Goal: Information Seeking & Learning: Learn about a topic

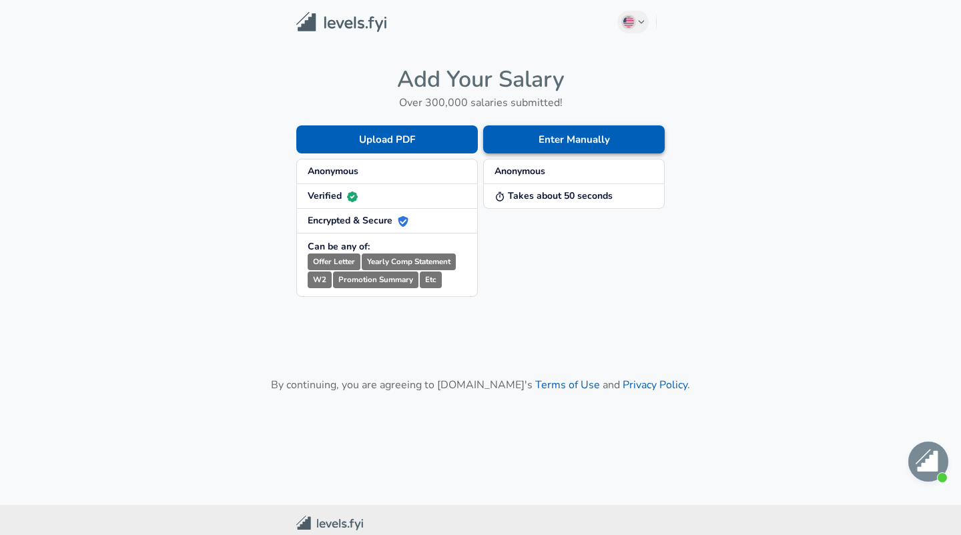
click at [544, 145] on button "Enter Manually" at bounding box center [573, 139] width 181 height 28
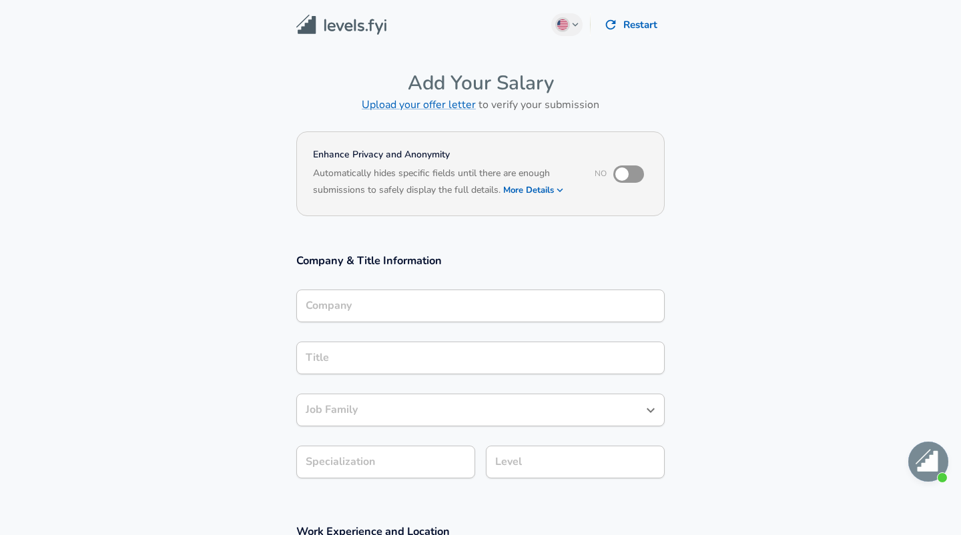
click at [422, 293] on div "Company" at bounding box center [480, 306] width 368 height 33
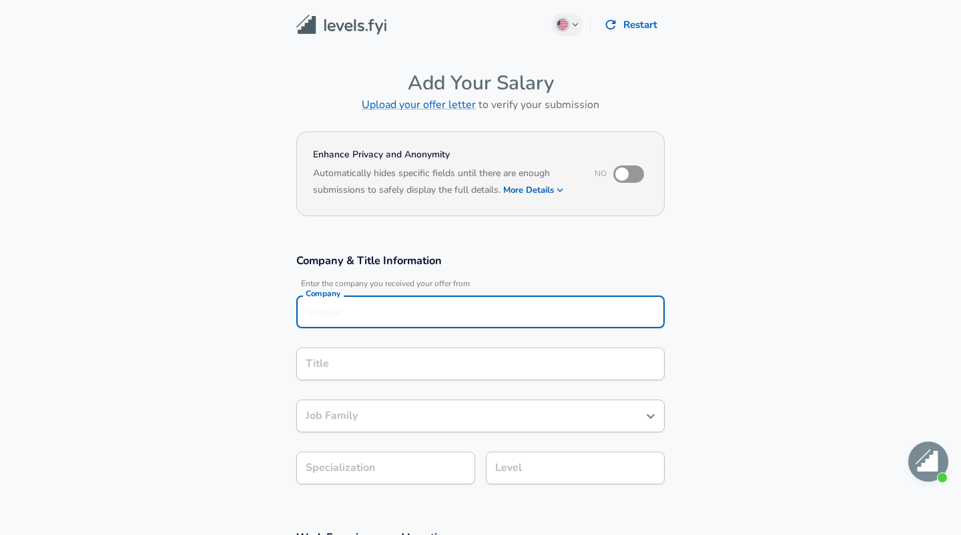
scroll to position [13, 0]
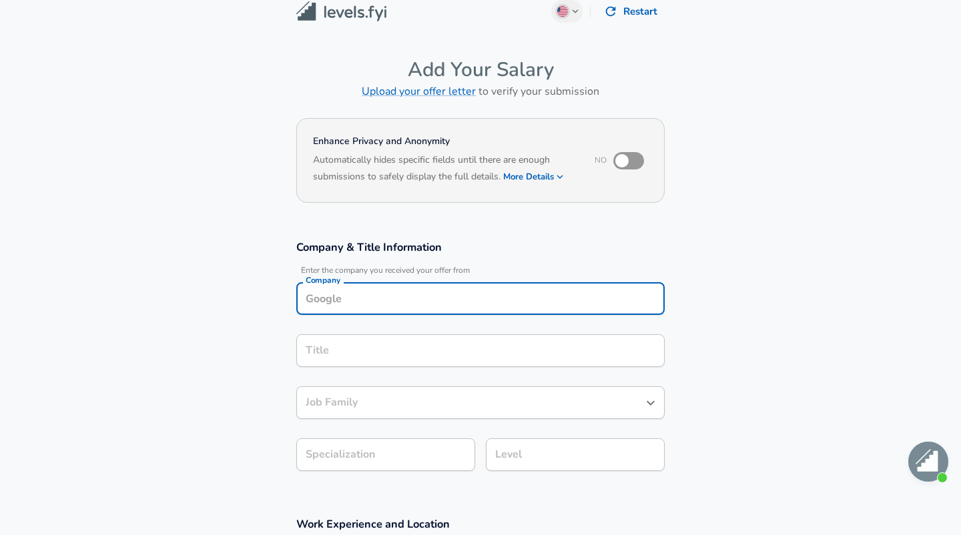
click at [249, 227] on section "Company & Title Information Enter the company you received your offer from Comp…" at bounding box center [480, 362] width 961 height 277
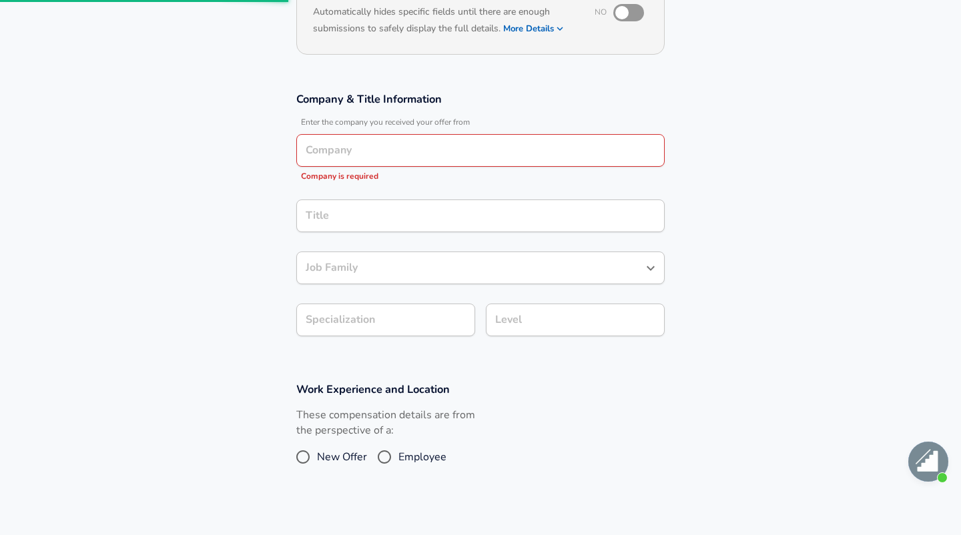
scroll to position [17, 0]
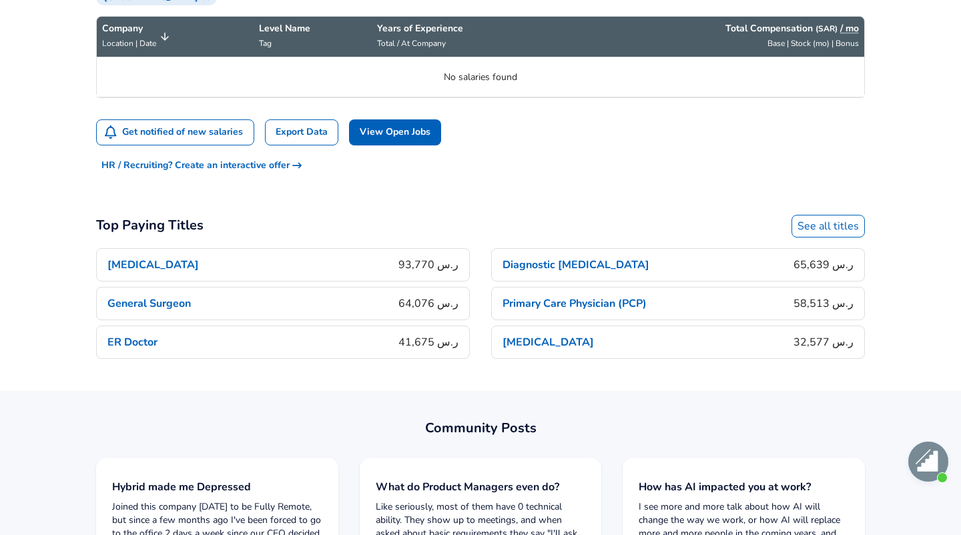
scroll to position [510, 0]
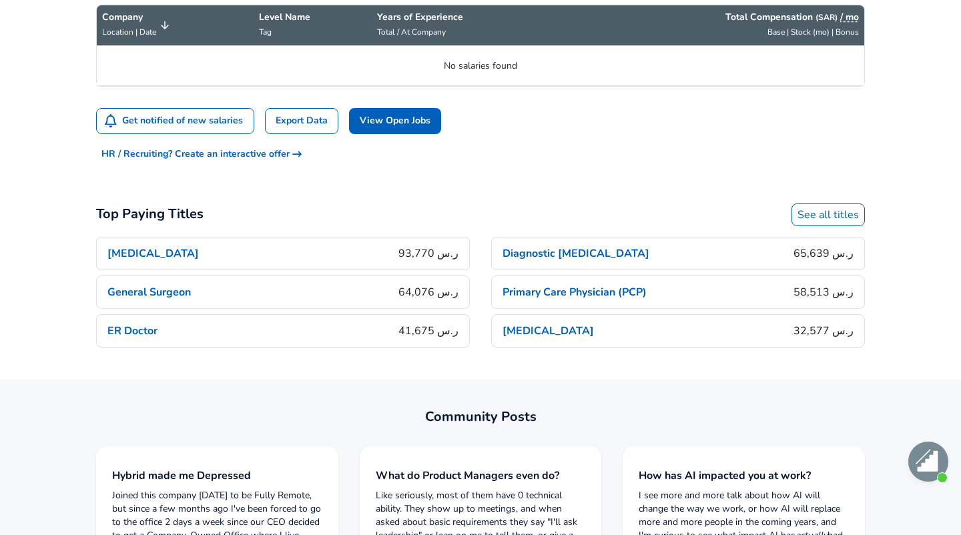
click at [823, 215] on link "See all titles" at bounding box center [827, 214] width 73 height 23
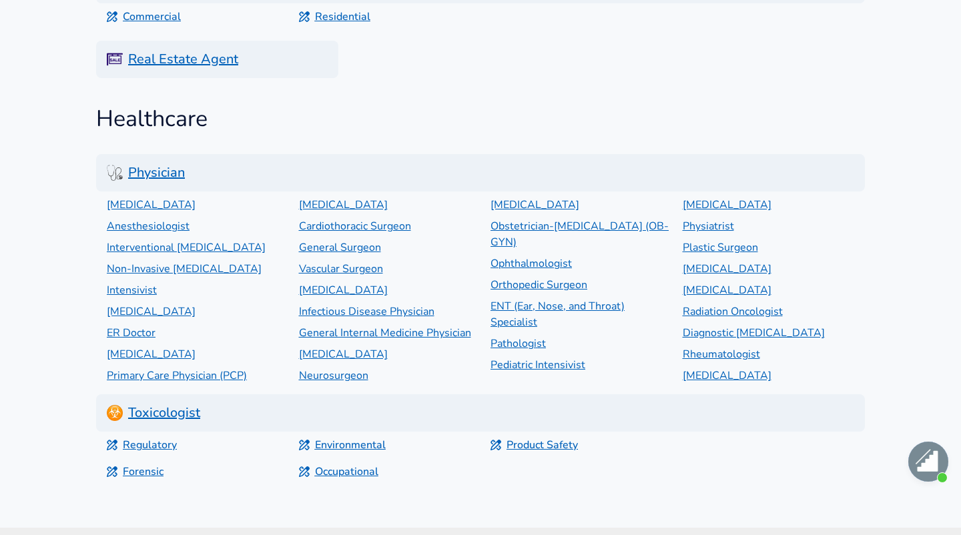
scroll to position [5450, 0]
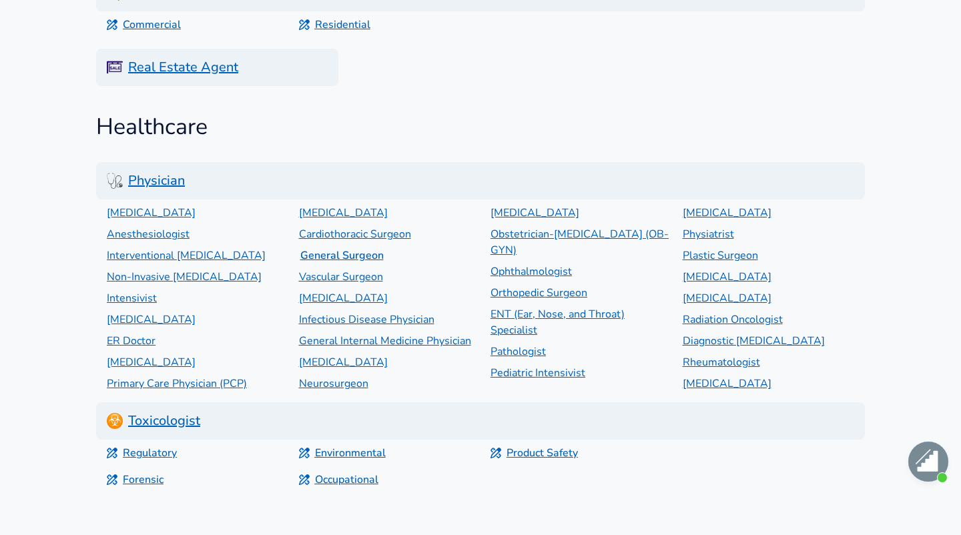
click at [343, 255] on p "General Surgeon" at bounding box center [391, 255] width 183 height 16
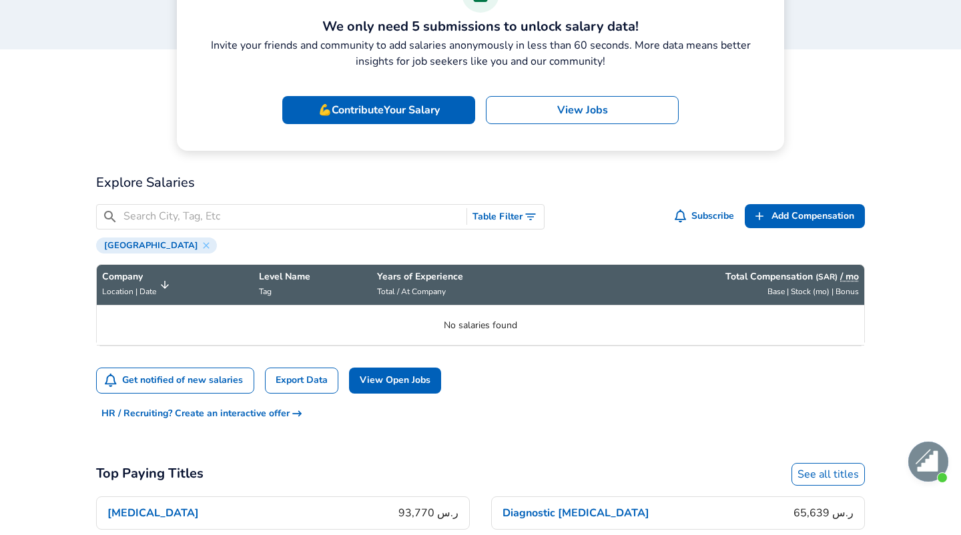
scroll to position [256, 0]
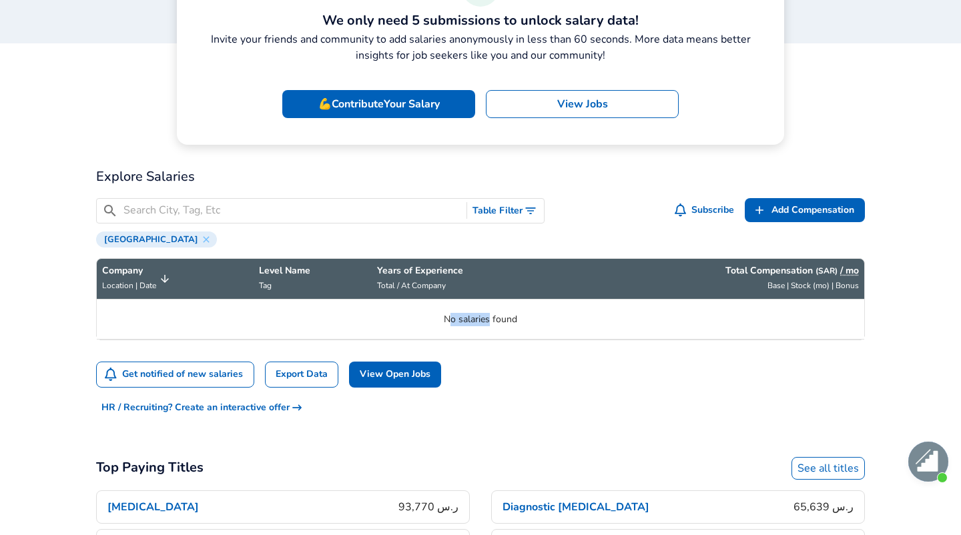
drag, startPoint x: 459, startPoint y: 329, endPoint x: 491, endPoint y: 324, distance: 32.4
click at [491, 324] on td "No salaries found" at bounding box center [480, 320] width 767 height 40
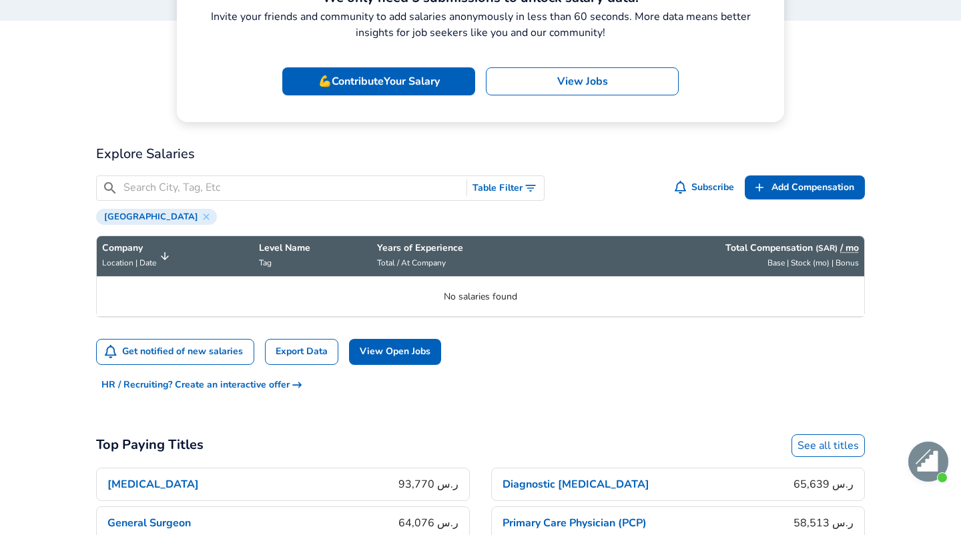
scroll to position [342, 0]
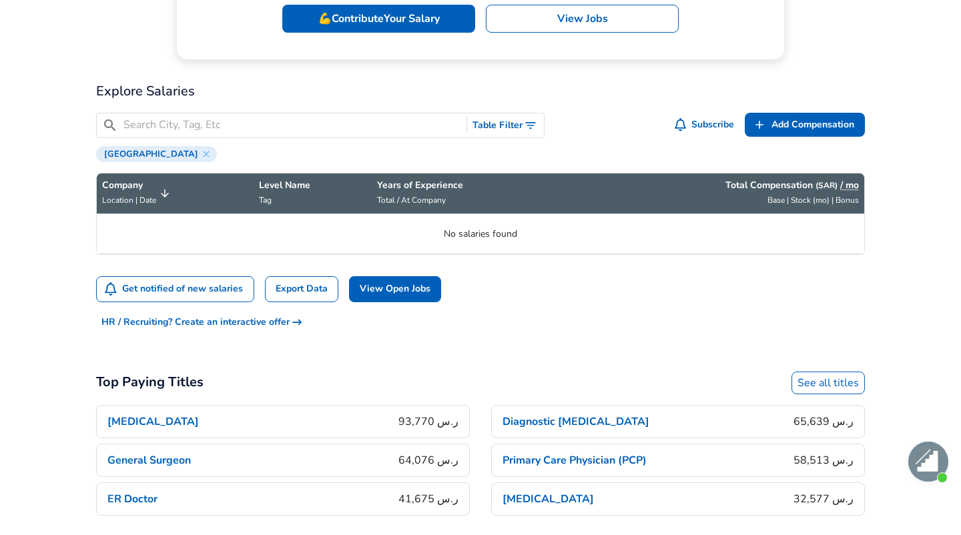
click at [360, 420] on link "[MEDICAL_DATA] [PERSON_NAME].س 93,770" at bounding box center [283, 421] width 374 height 33
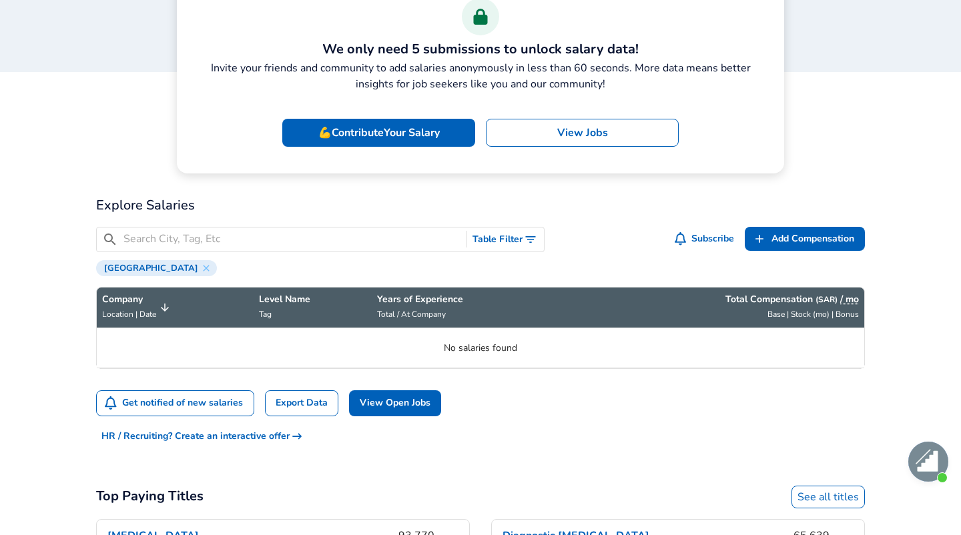
scroll to position [116, 0]
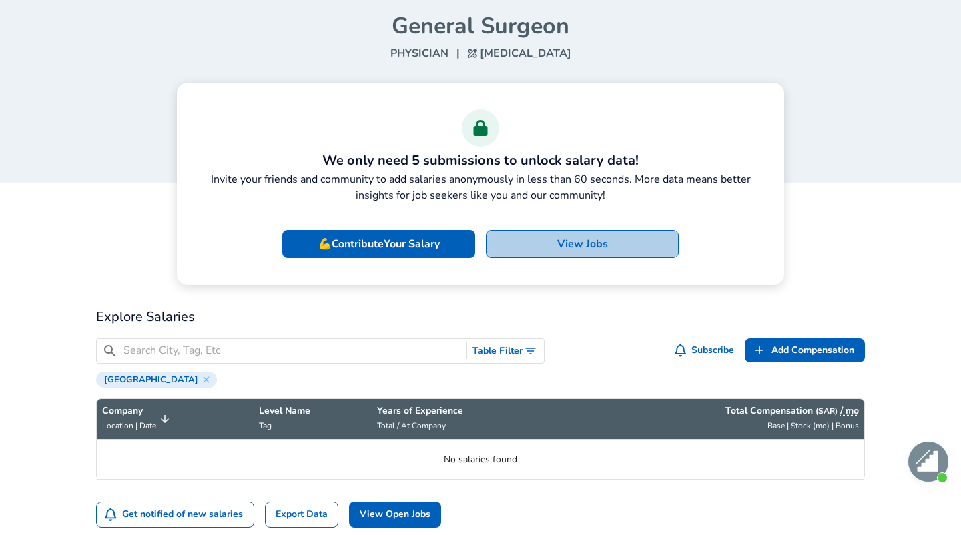
click at [521, 242] on link "View Jobs" at bounding box center [582, 244] width 193 height 28
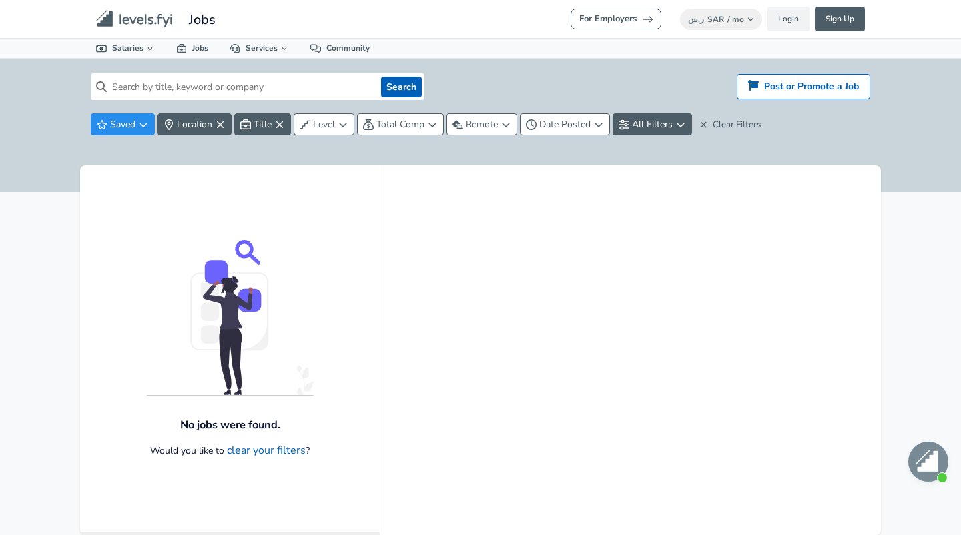
click at [243, 85] on input at bounding box center [241, 86] width 269 height 27
click at [259, 128] on span "Title" at bounding box center [262, 124] width 18 height 13
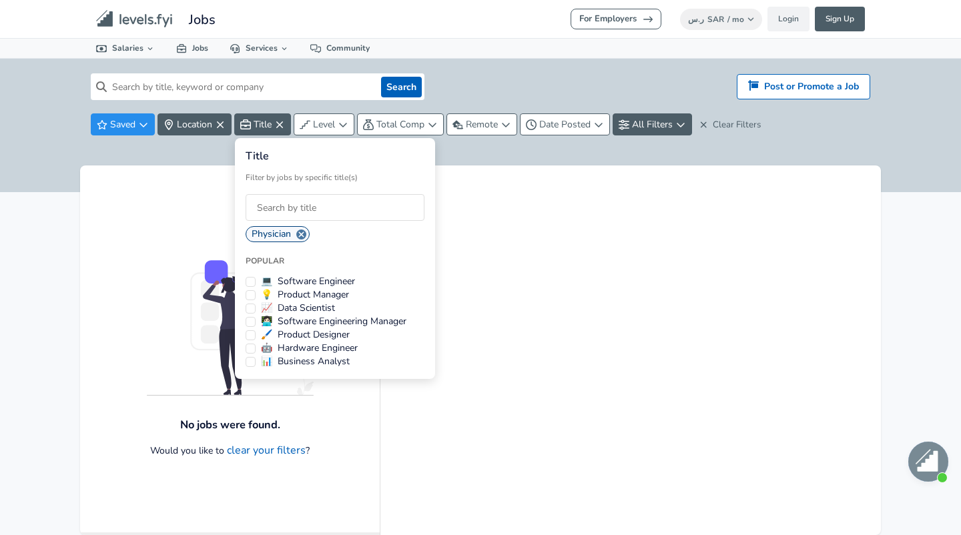
click at [277, 234] on div "Physician" at bounding box center [277, 234] width 64 height 16
click at [185, 219] on html "For Employers ر.س SAR / mo Change Login Sign Up All Data By Location By Company…" at bounding box center [480, 267] width 961 height 535
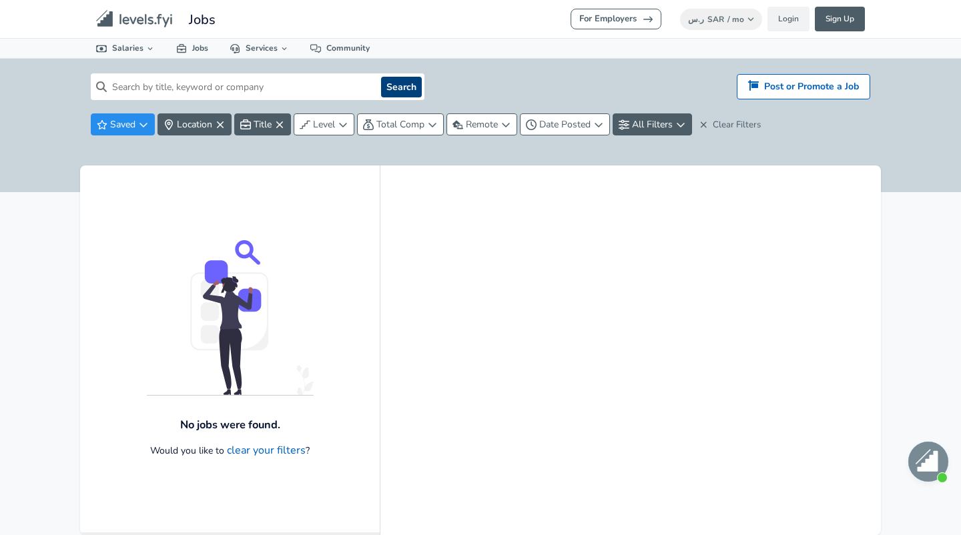
click at [388, 89] on button "Search" at bounding box center [401, 87] width 41 height 21
click at [288, 96] on input at bounding box center [241, 86] width 269 height 27
click at [269, 126] on span "Title" at bounding box center [262, 124] width 18 height 13
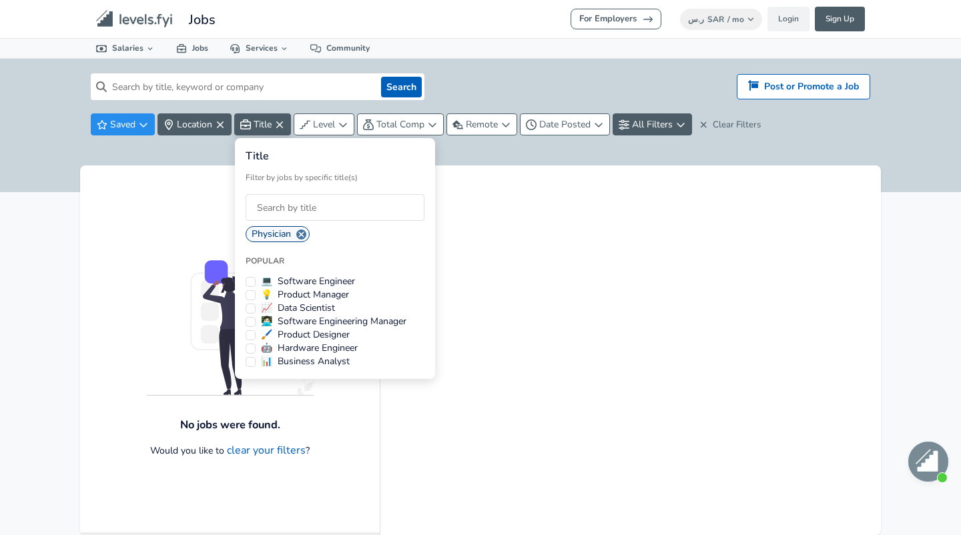
click at [285, 126] on html "For Employers ر.س SAR / mo Change Login Sign Up All Data By Location By Company…" at bounding box center [480, 267] width 961 height 535
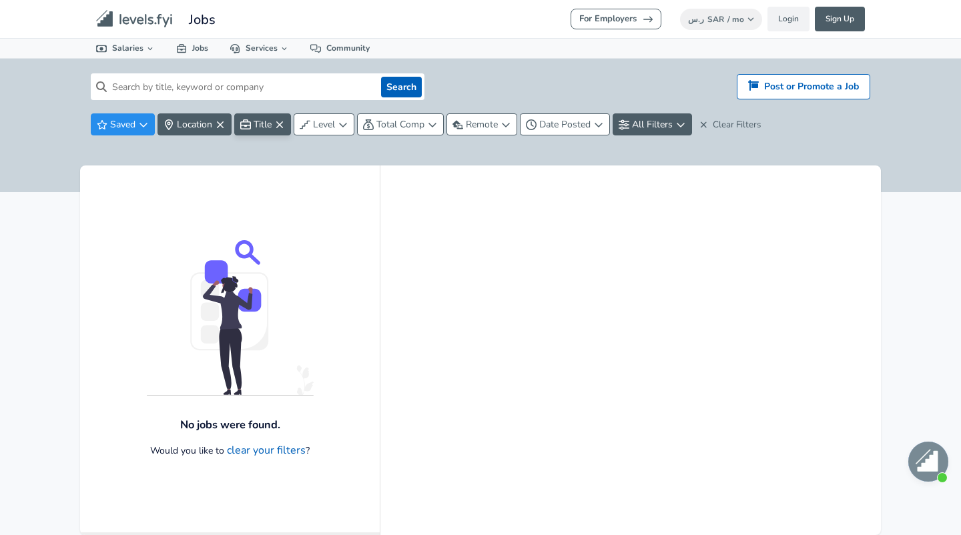
click at [282, 125] on icon "button" at bounding box center [279, 124] width 7 height 7
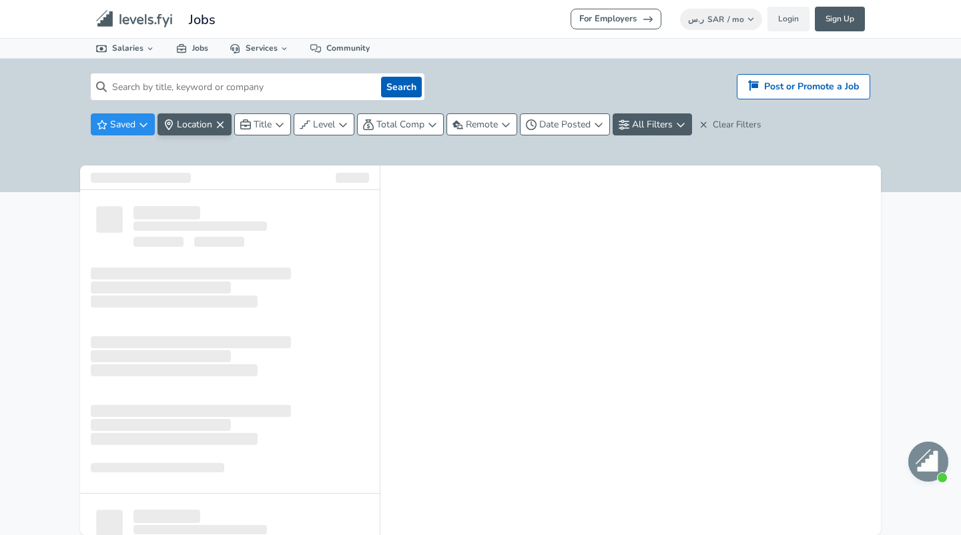
click at [195, 125] on span "Location" at bounding box center [194, 124] width 35 height 13
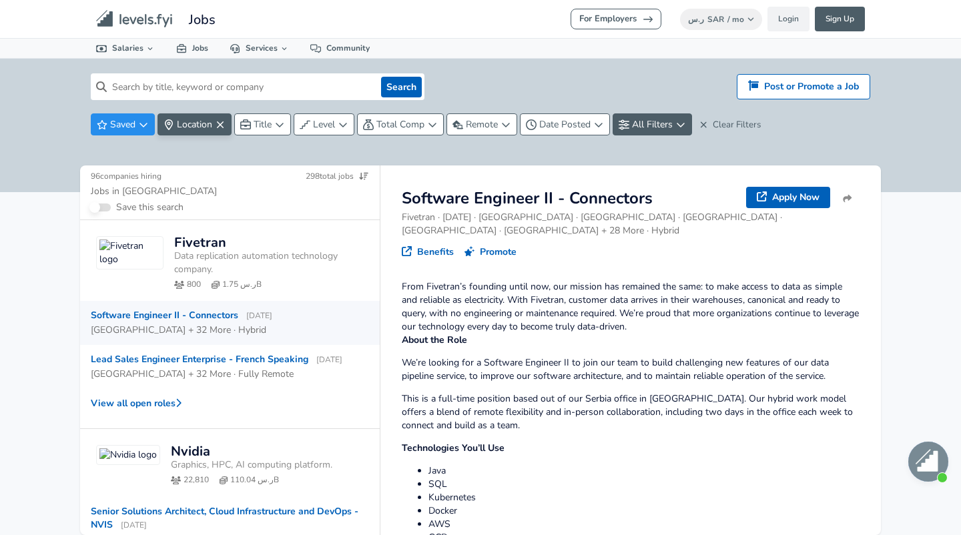
click at [33, 218] on html "For Employers ر.س SAR / mo Change Login Sign Up All Data By Location By Company…" at bounding box center [480, 267] width 961 height 535
click at [139, 129] on icon "button" at bounding box center [143, 124] width 11 height 11
click at [268, 131] on button "Title" at bounding box center [262, 124] width 57 height 22
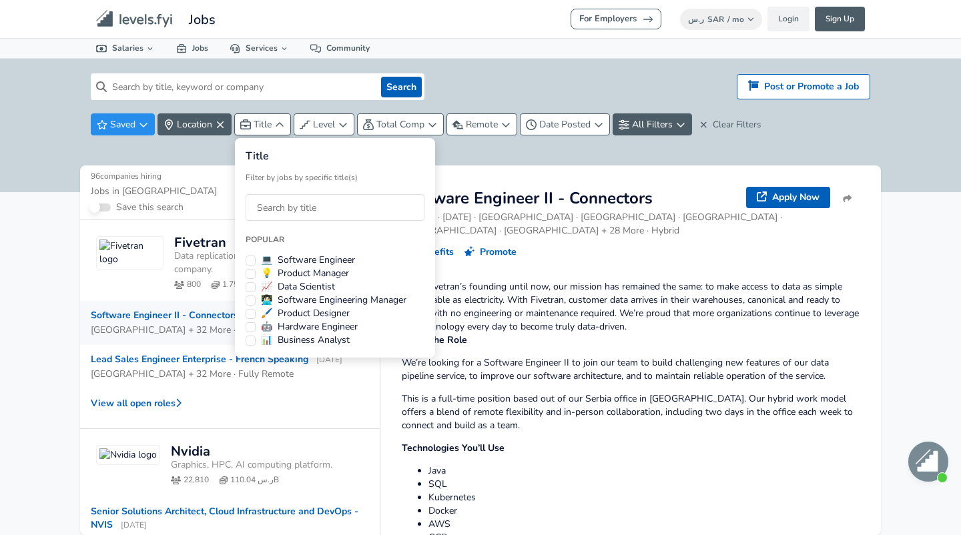
click at [625, 340] on html "For Employers ر.س SAR / mo Change Login Sign Up All Data By Location By Company…" at bounding box center [480, 267] width 961 height 535
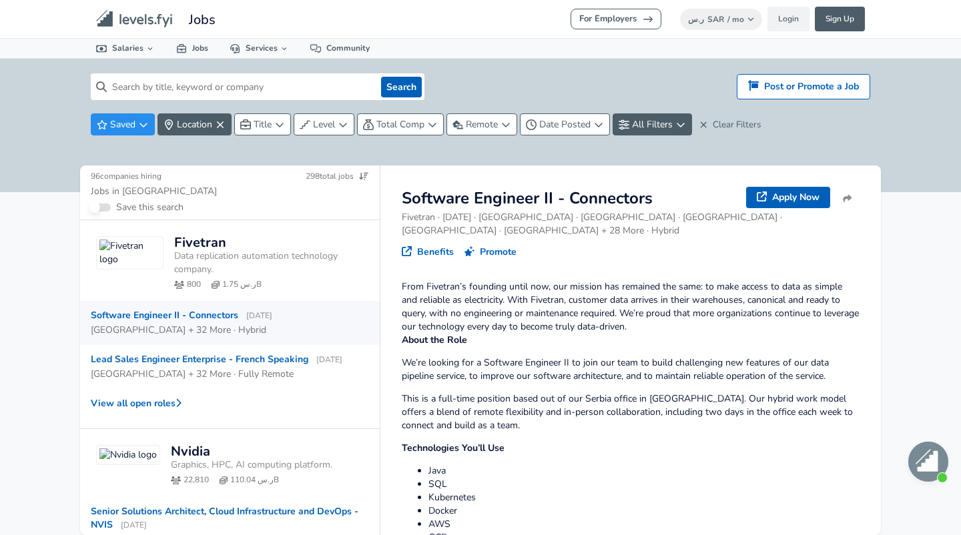
click at [217, 324] on div "[GEOGRAPHIC_DATA] + 32 More · Hybrid" at bounding box center [178, 330] width 175 height 13
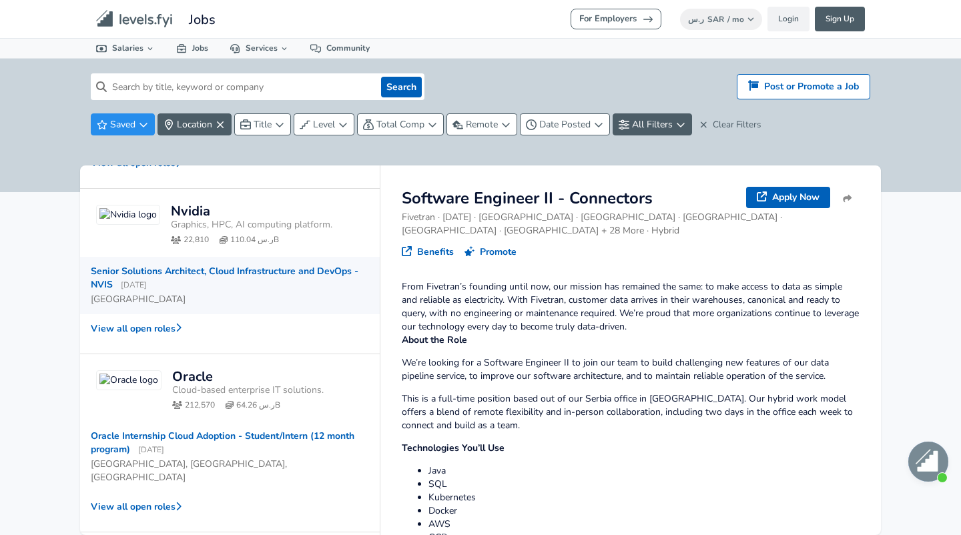
scroll to position [242, 0]
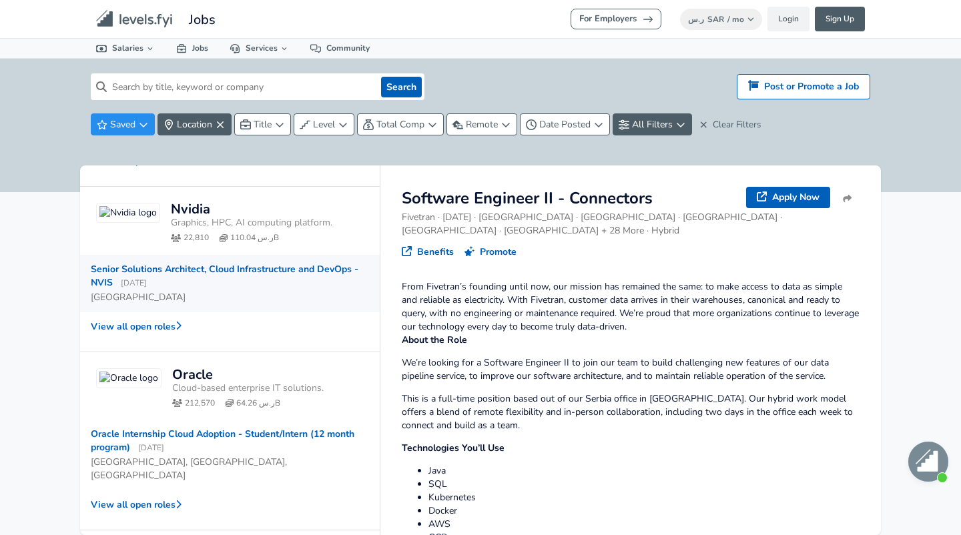
click at [225, 288] on div "Senior Solutions Architect, Cloud Infrastructure and DevOps - NVIS [DATE]" at bounding box center [225, 276] width 268 height 27
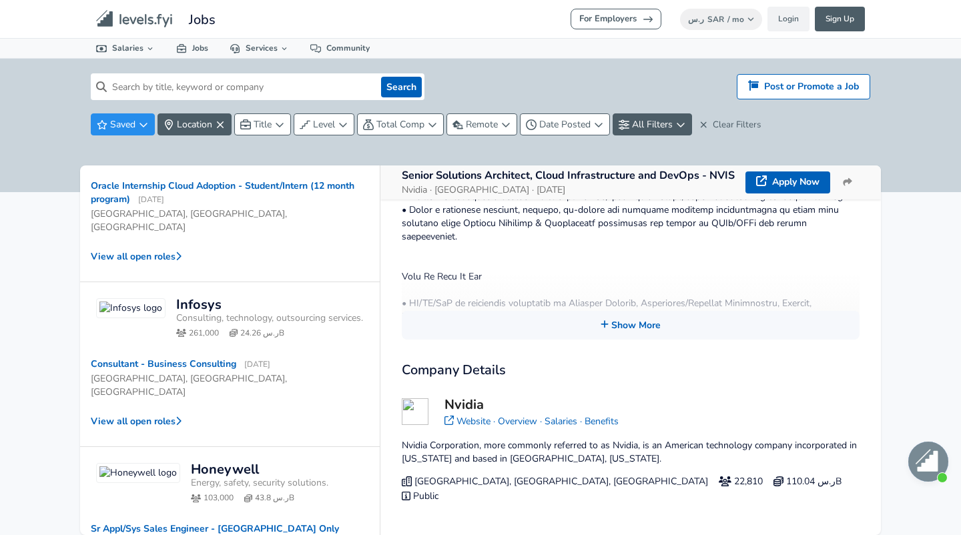
scroll to position [492, 0]
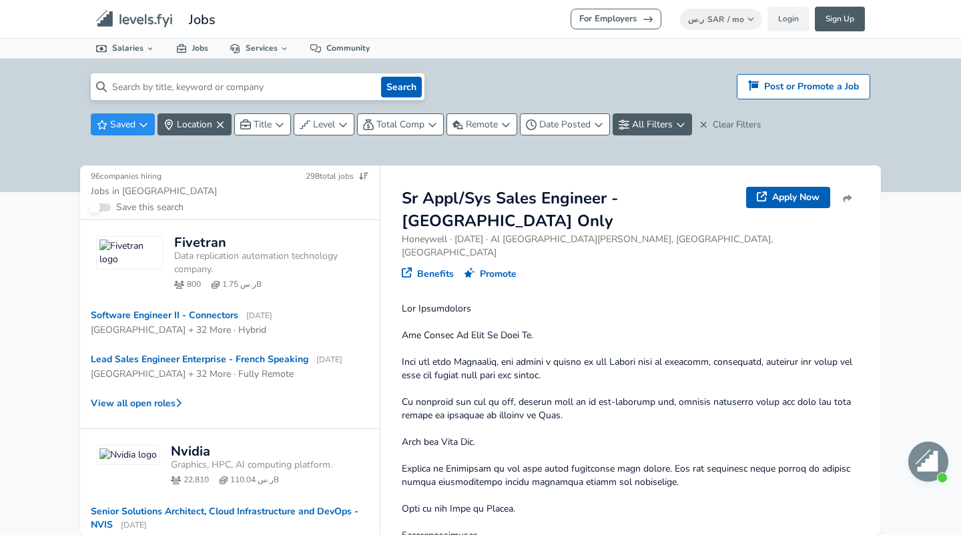
click at [166, 83] on input at bounding box center [241, 86] width 269 height 27
click at [219, 122] on icon "button" at bounding box center [220, 124] width 11 height 11
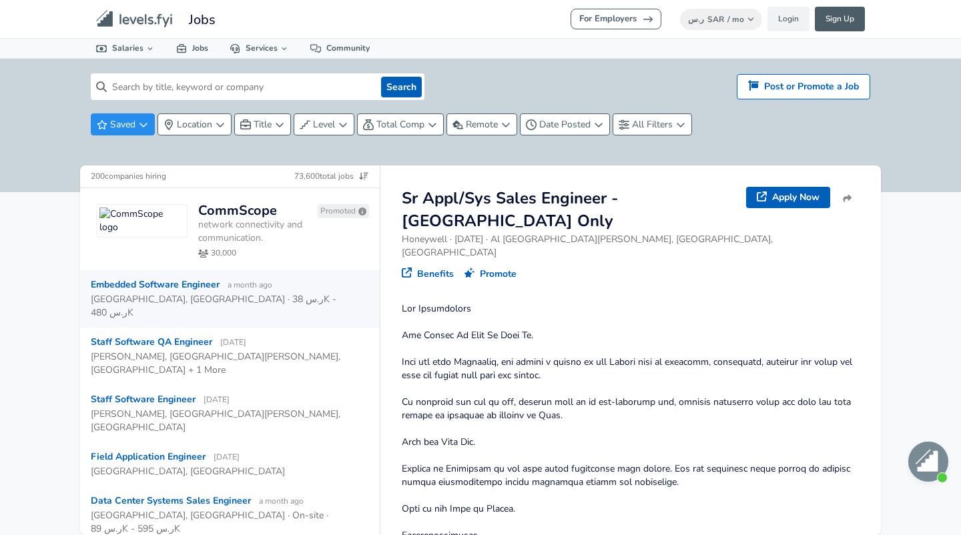
click at [268, 292] on div "[GEOGRAPHIC_DATA], [GEOGRAPHIC_DATA] · ر.س 38K - ر.س 480K" at bounding box center [225, 306] width 268 height 28
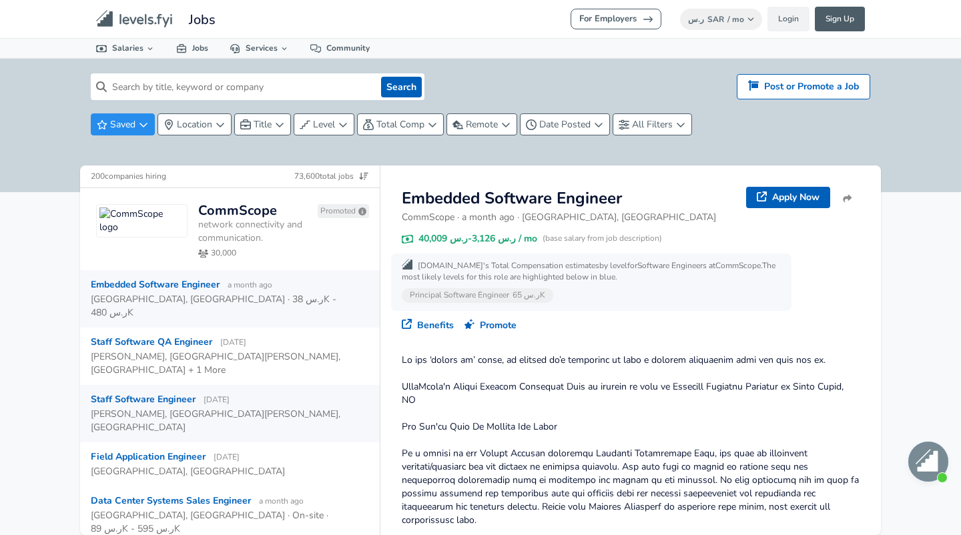
click at [252, 406] on div "[PERSON_NAME], [GEOGRAPHIC_DATA][PERSON_NAME], [GEOGRAPHIC_DATA]" at bounding box center [225, 420] width 268 height 28
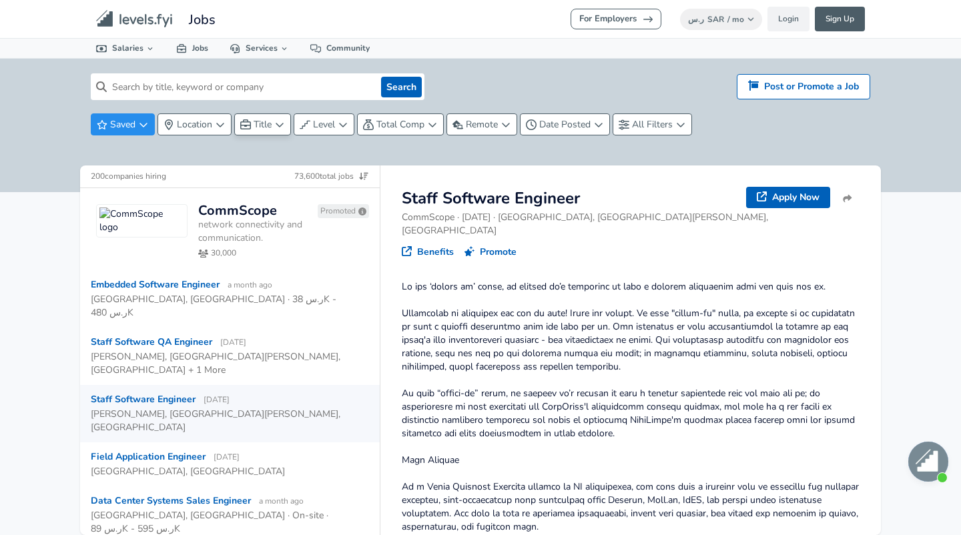
click at [283, 119] on icon "button" at bounding box center [279, 124] width 11 height 11
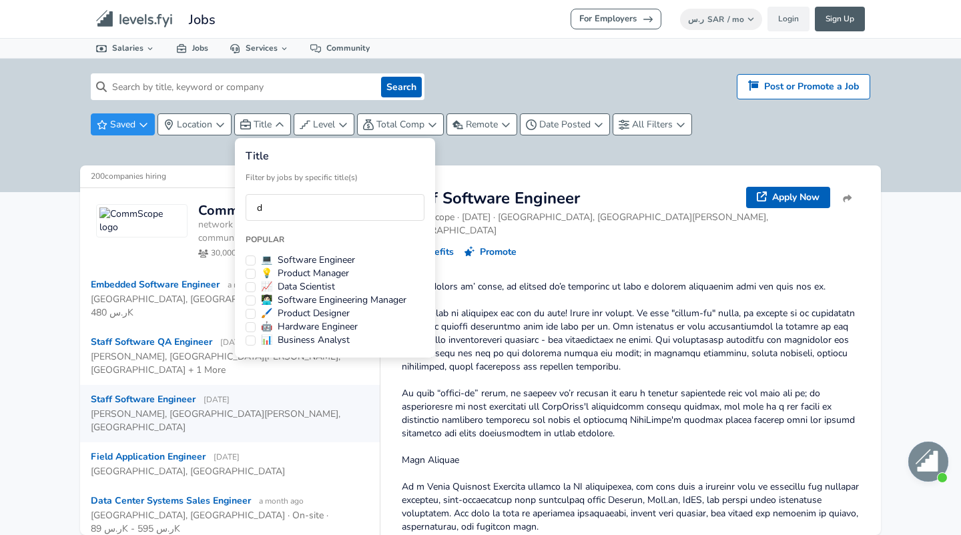
type input "d"
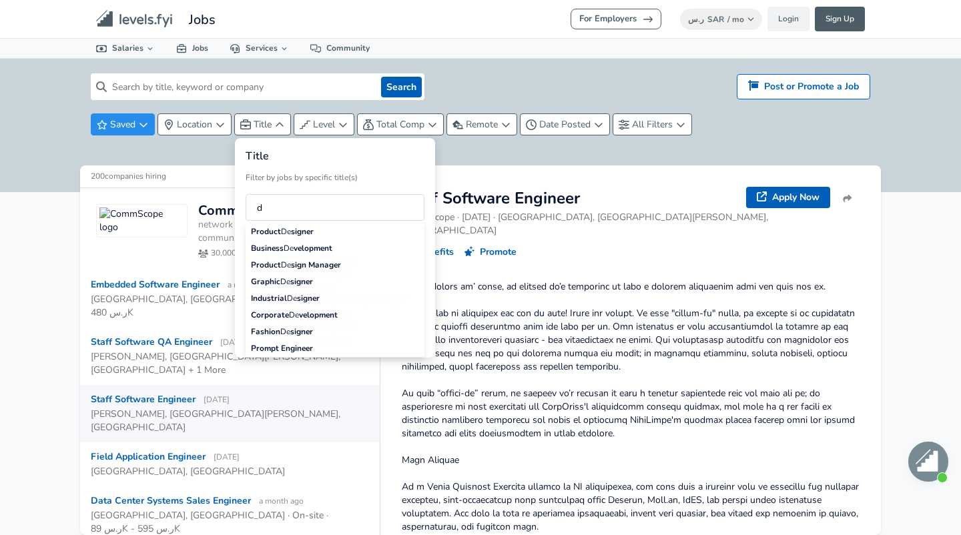
type input "d"
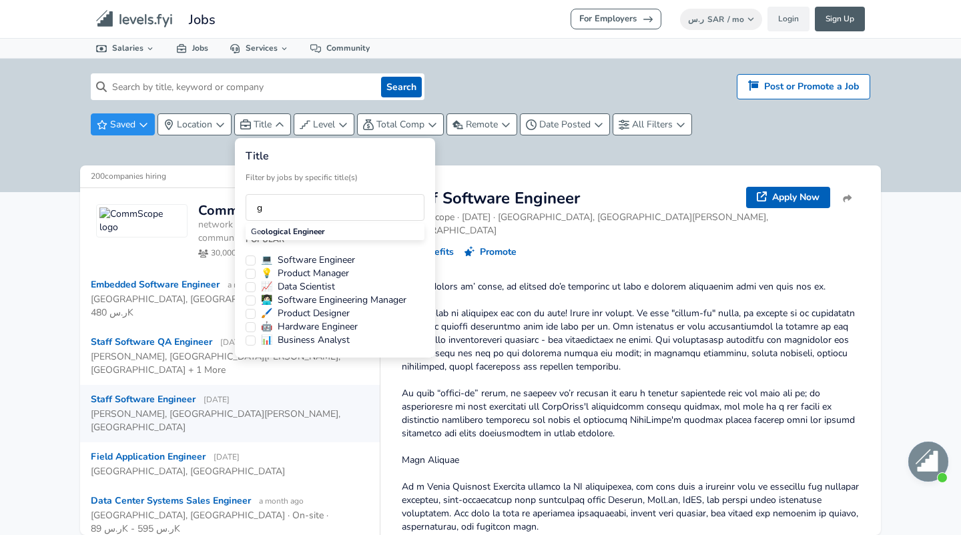
type input "g"
type input "a"
type input "s"
click at [248, 259] on button "💻 Software Engineer" at bounding box center [250, 260] width 10 height 10
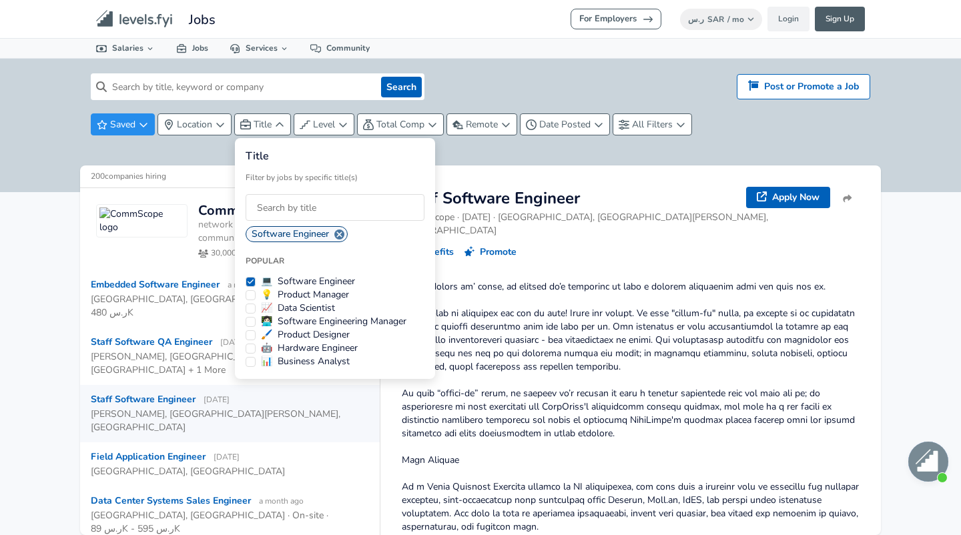
click at [513, 292] on html "For Employers ر.س SAR / mo Change Login Sign Up All Data By Location By Company…" at bounding box center [480, 267] width 961 height 535
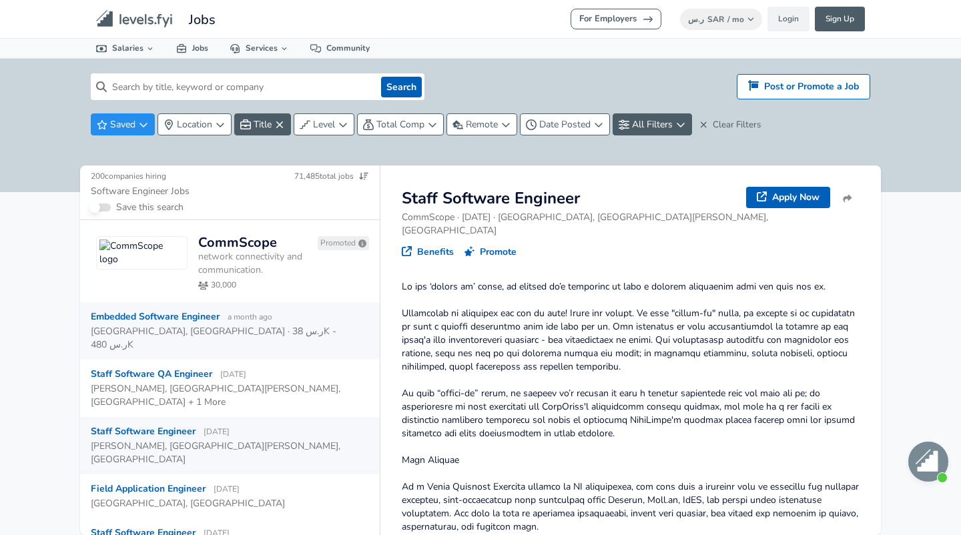
click at [276, 326] on div "Embedded Software Engineer a month ago [GEOGRAPHIC_DATA], [GEOGRAPHIC_DATA] · ر…" at bounding box center [230, 330] width 300 height 57
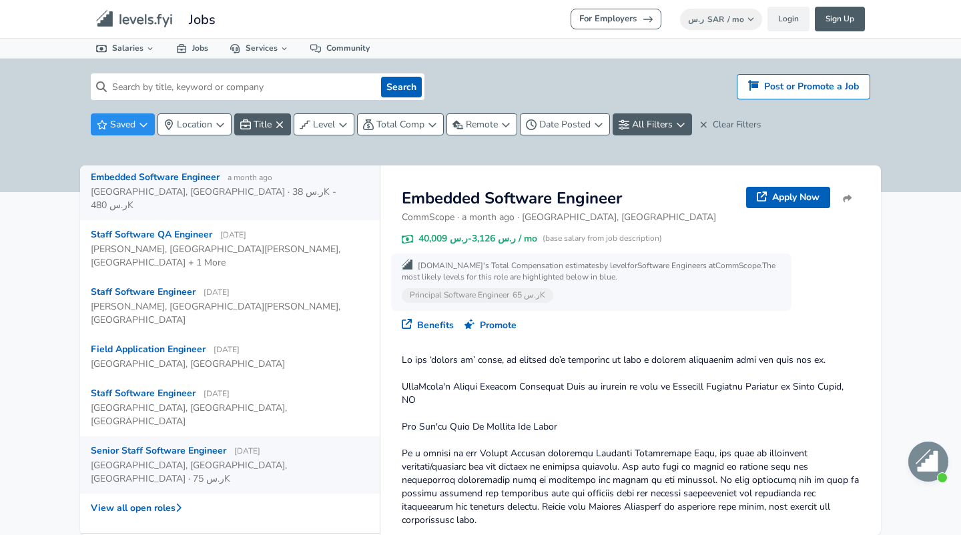
scroll to position [171, 0]
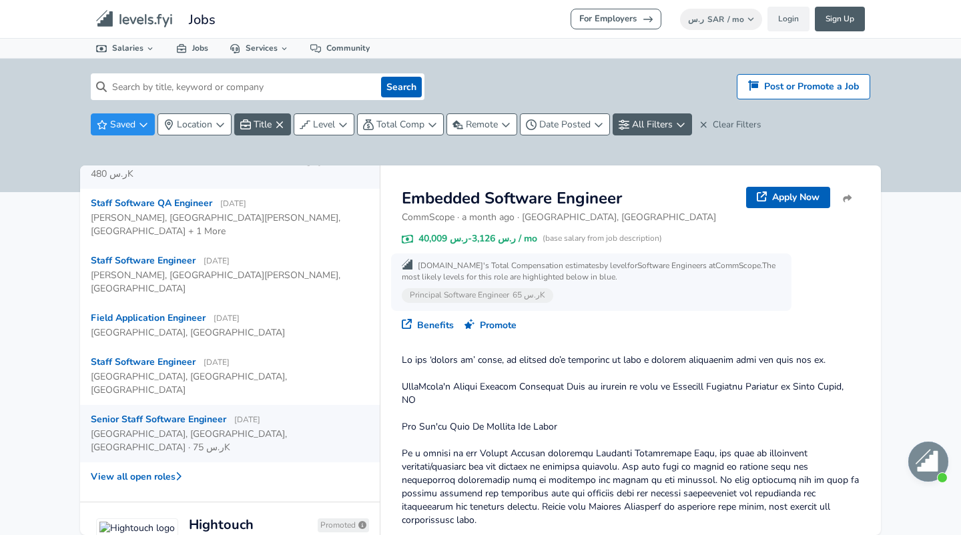
click at [171, 428] on div "[GEOGRAPHIC_DATA], [GEOGRAPHIC_DATA], [GEOGRAPHIC_DATA] · ر.س 75K" at bounding box center [225, 441] width 268 height 27
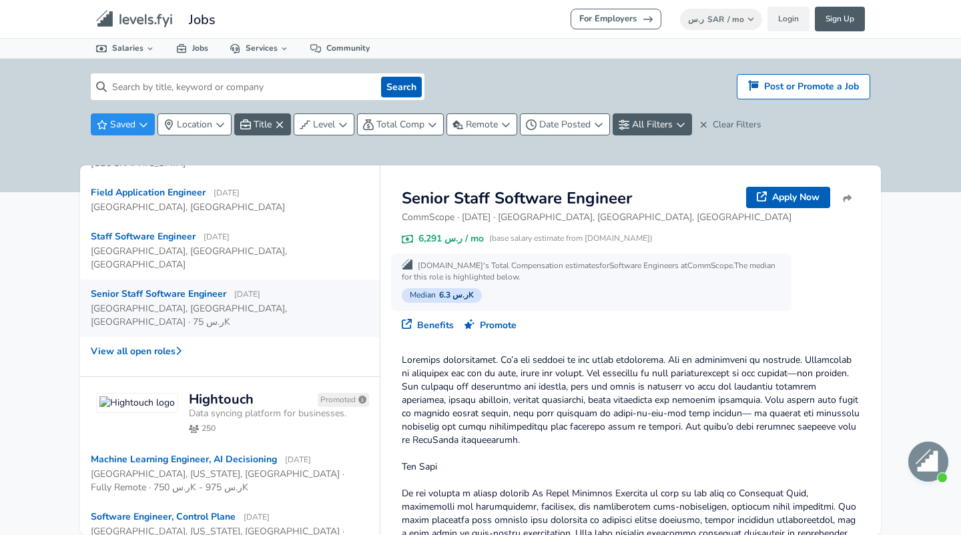
scroll to position [342, 0]
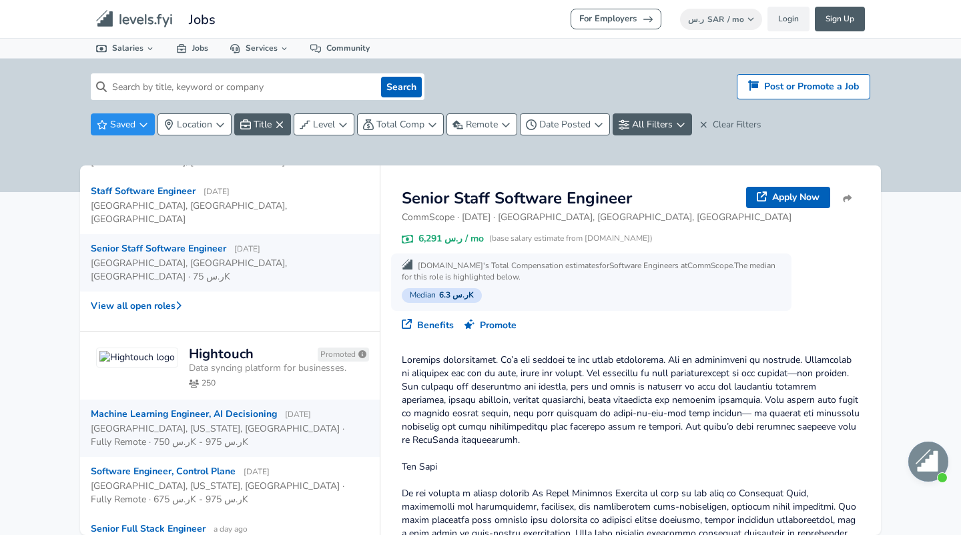
click at [227, 421] on div "[GEOGRAPHIC_DATA], [US_STATE], [GEOGRAPHIC_DATA] · Fully Remote · ر.س 750K - ر.…" at bounding box center [225, 435] width 268 height 28
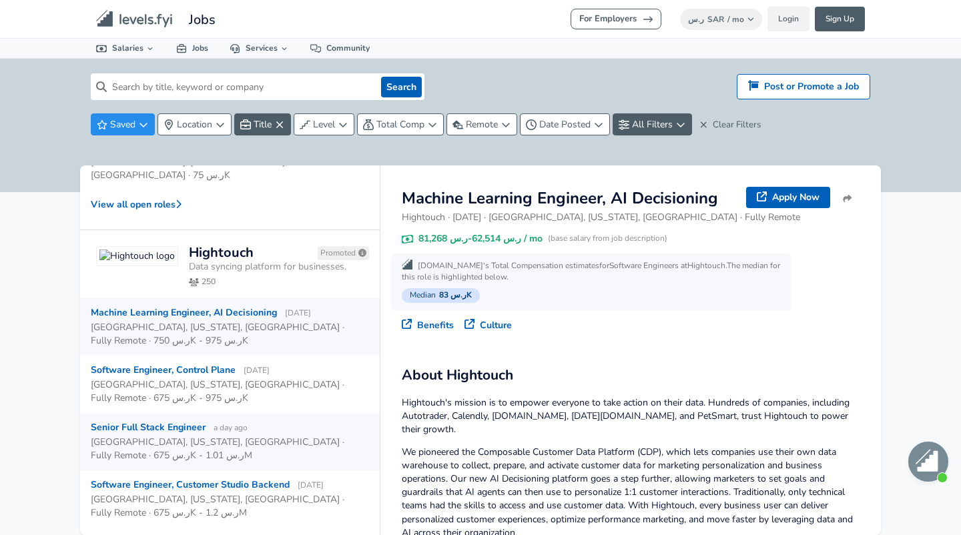
scroll to position [470, 0]
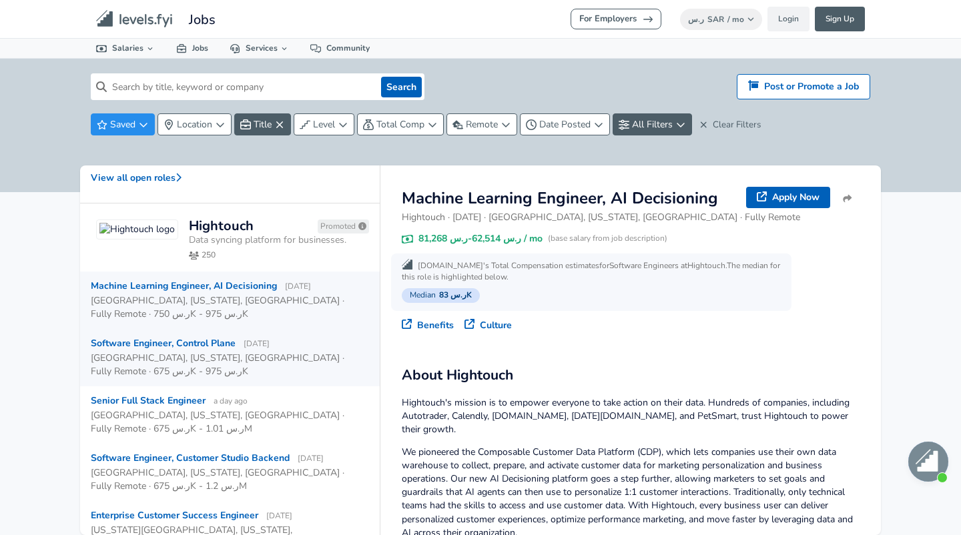
click at [251, 352] on div "[GEOGRAPHIC_DATA], [US_STATE], [GEOGRAPHIC_DATA] · Fully Remote · ر.س 675K - ر.…" at bounding box center [225, 365] width 268 height 27
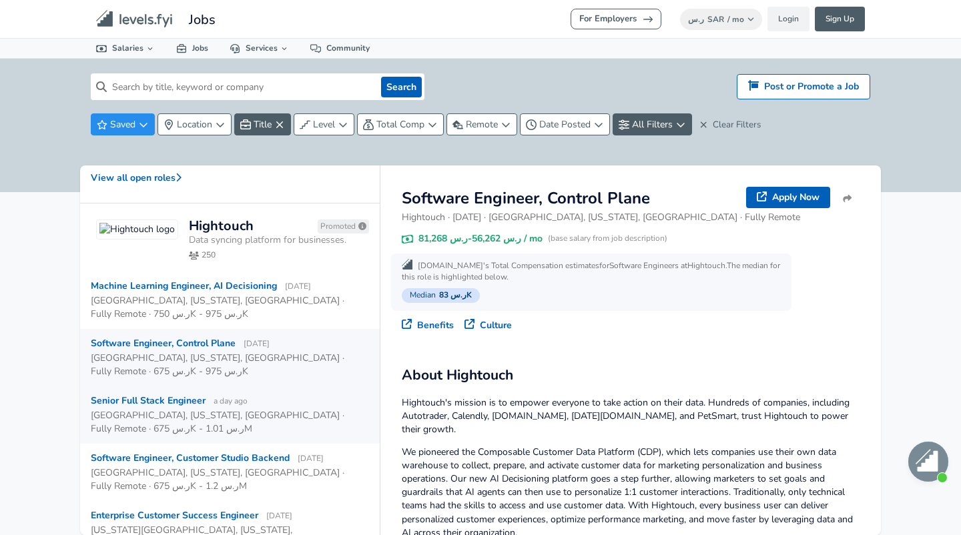
click at [266, 409] on div "[GEOGRAPHIC_DATA], [US_STATE], [GEOGRAPHIC_DATA] · Fully Remote · ر.س 675K - ر.…" at bounding box center [225, 422] width 268 height 27
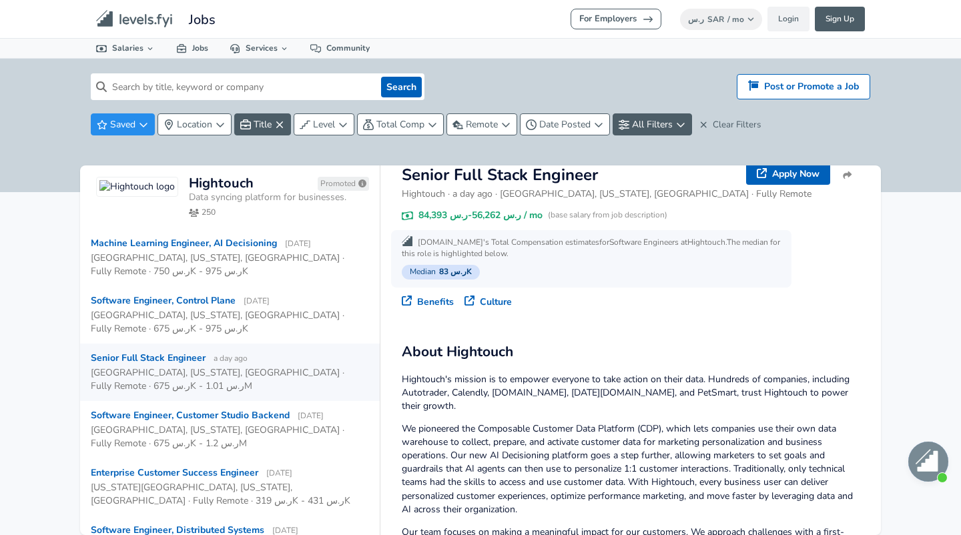
scroll to position [43, 0]
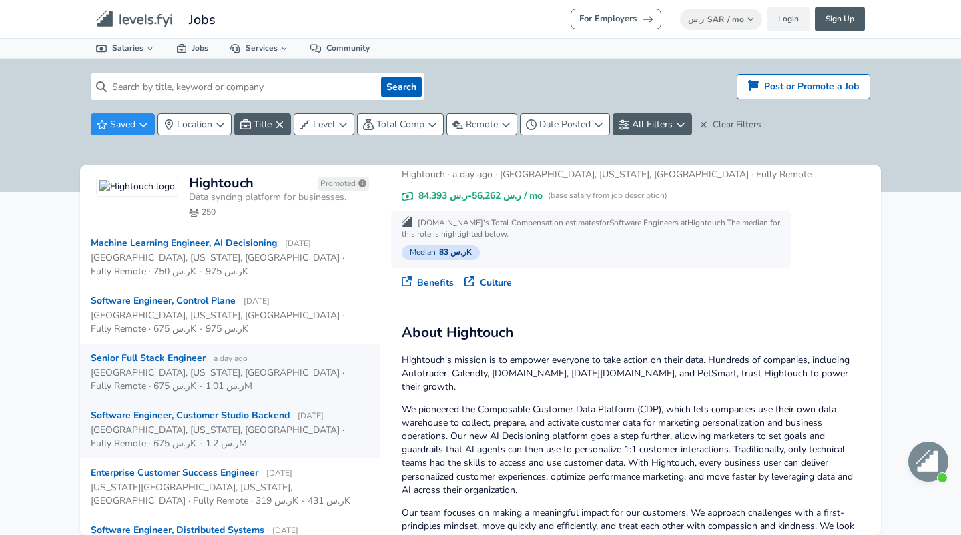
click at [279, 424] on div "[GEOGRAPHIC_DATA], [US_STATE], [GEOGRAPHIC_DATA] · Fully Remote · ر.س 675K - ر.…" at bounding box center [225, 437] width 268 height 27
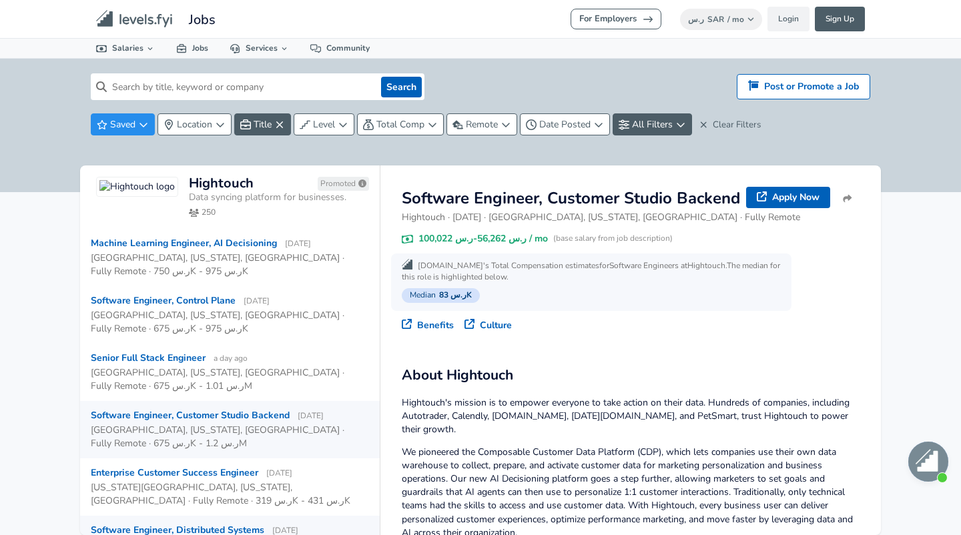
click at [188, 516] on div "Software Engineer, Distributed Systems [DATE] [GEOGRAPHIC_DATA], [US_STATE], [G…" at bounding box center [230, 544] width 300 height 57
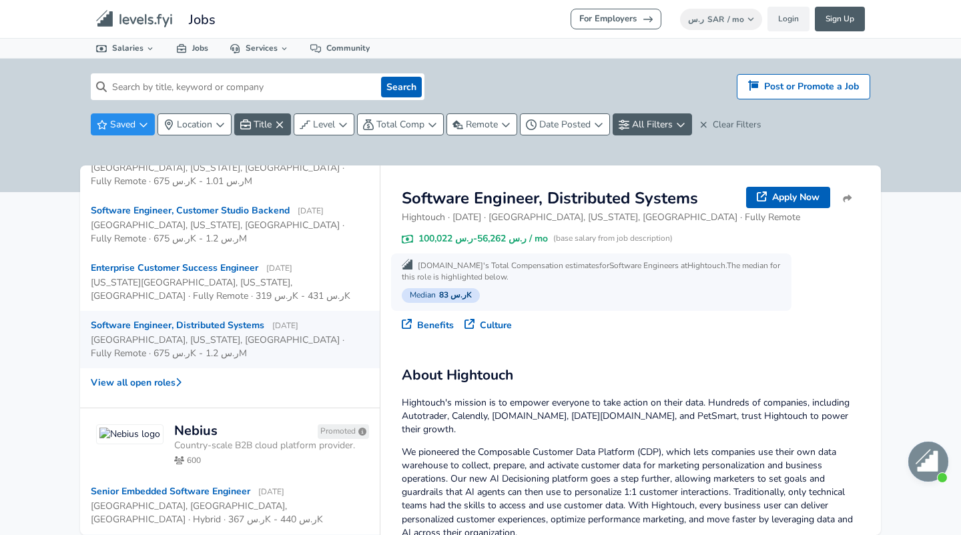
scroll to position [863, 0]
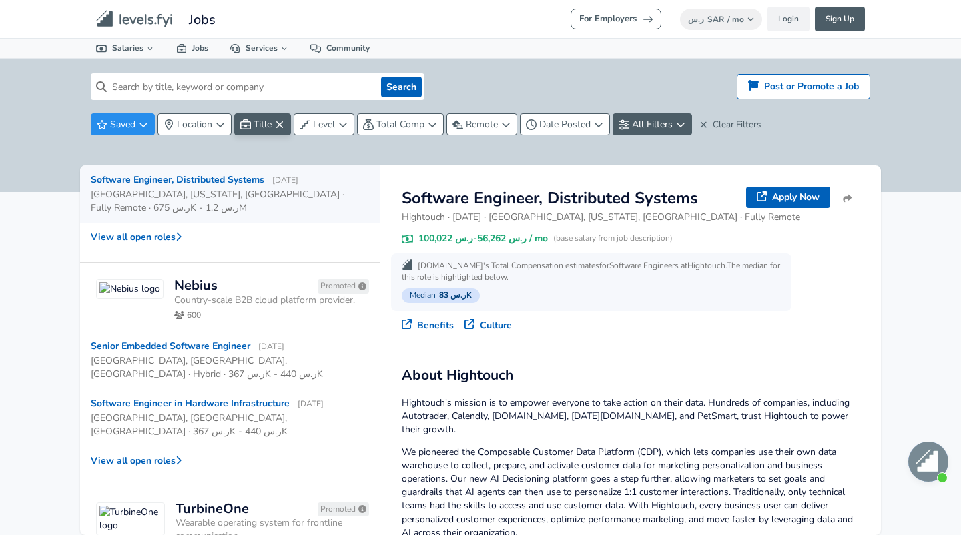
click at [282, 127] on icon "button" at bounding box center [279, 124] width 11 height 11
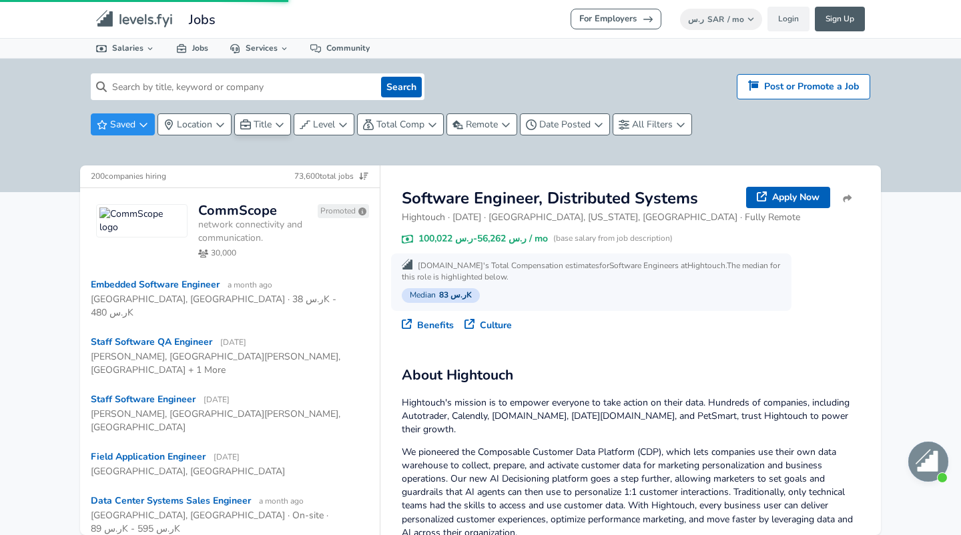
click at [269, 126] on span "Title" at bounding box center [262, 124] width 18 height 13
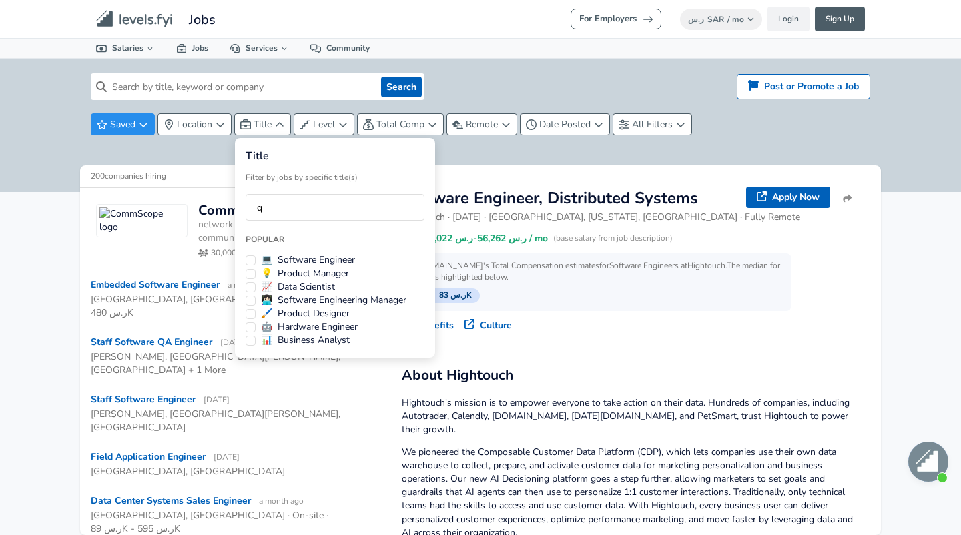
type input "q"
type input "Q"
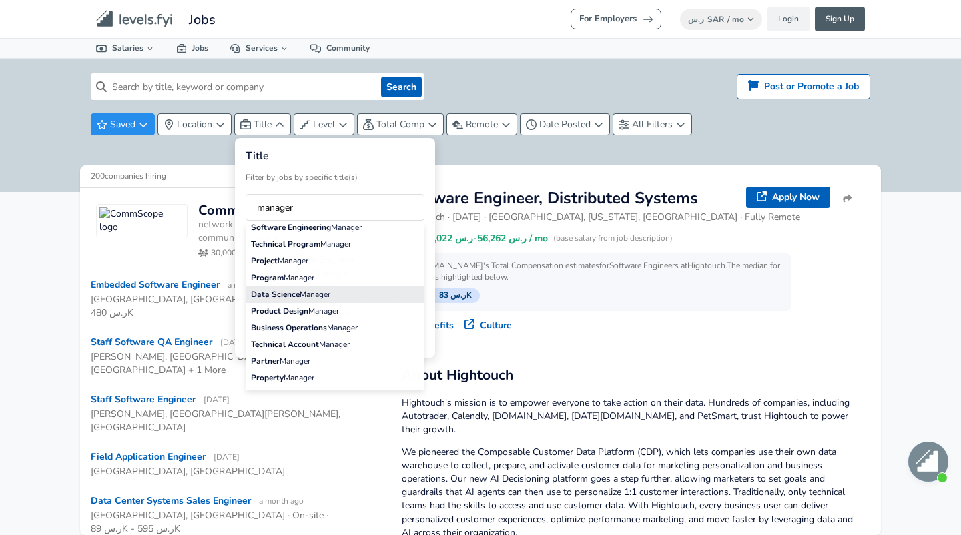
scroll to position [43, 0]
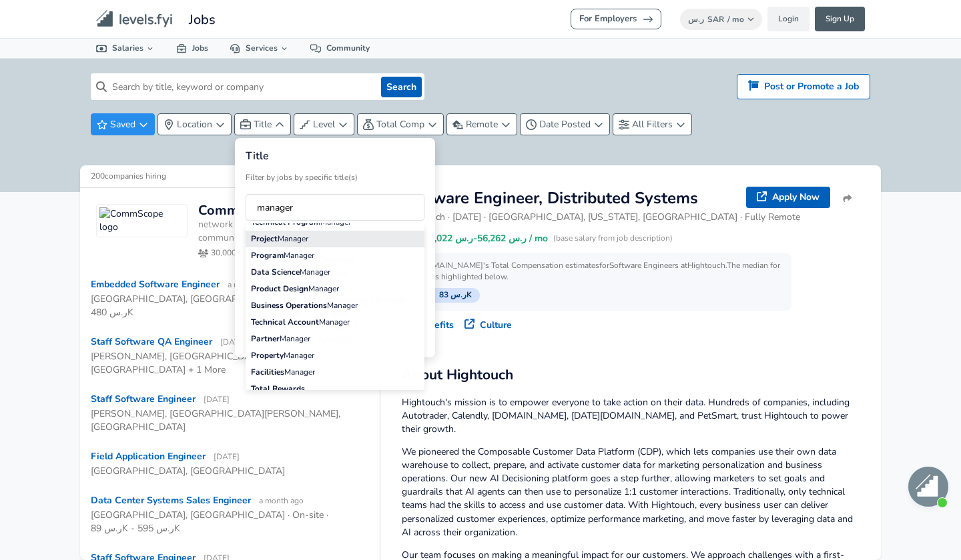
type input "manager"
click at [307, 242] on span "Manager" at bounding box center [293, 238] width 31 height 11
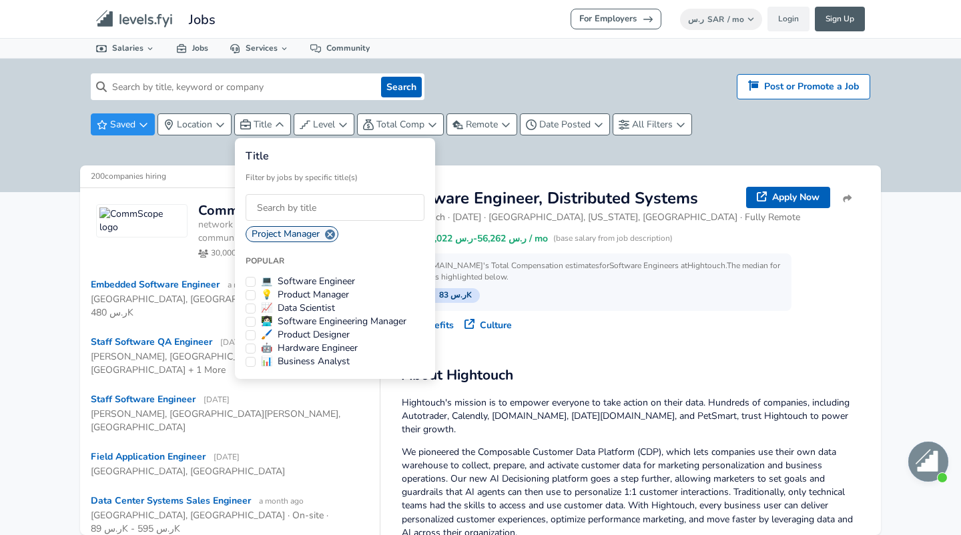
click at [542, 354] on html "For Employers ر.س SAR / mo Change Login Sign Up All Data By Location By Company…" at bounding box center [480, 267] width 961 height 535
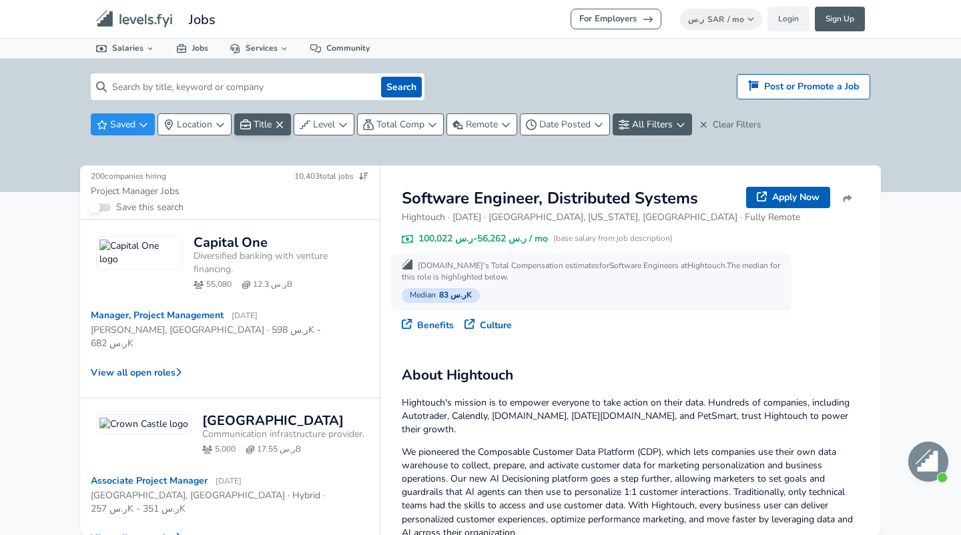
click at [234, 113] on button "Title" at bounding box center [262, 124] width 57 height 22
click at [570, 372] on html "For Employers ر.س SAR / mo Change Login Sign Up All Data By Location By Company…" at bounding box center [480, 267] width 961 height 535
click at [272, 324] on div "Manager, Project Management [DATE] [PERSON_NAME], [GEOGRAPHIC_DATA] · ر.س 598K …" at bounding box center [230, 329] width 300 height 57
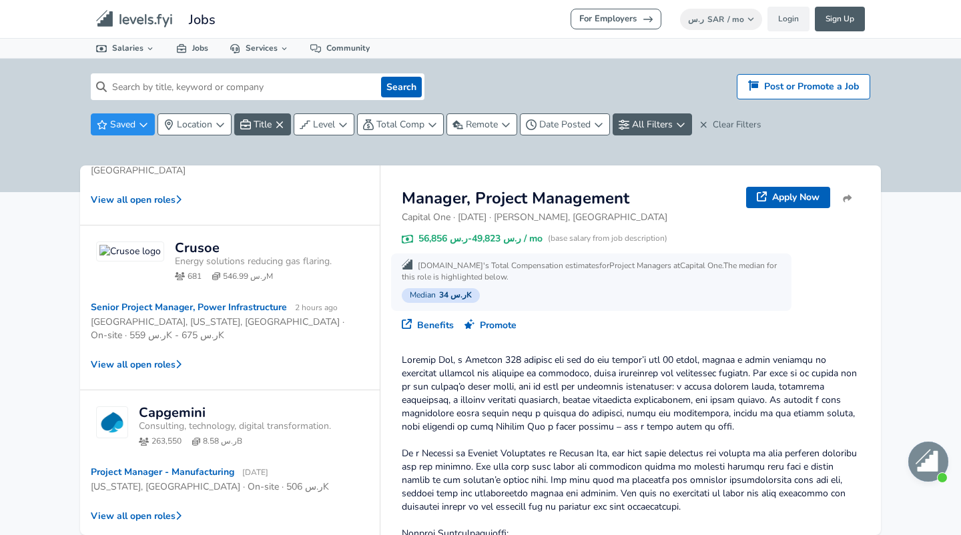
scroll to position [454, 0]
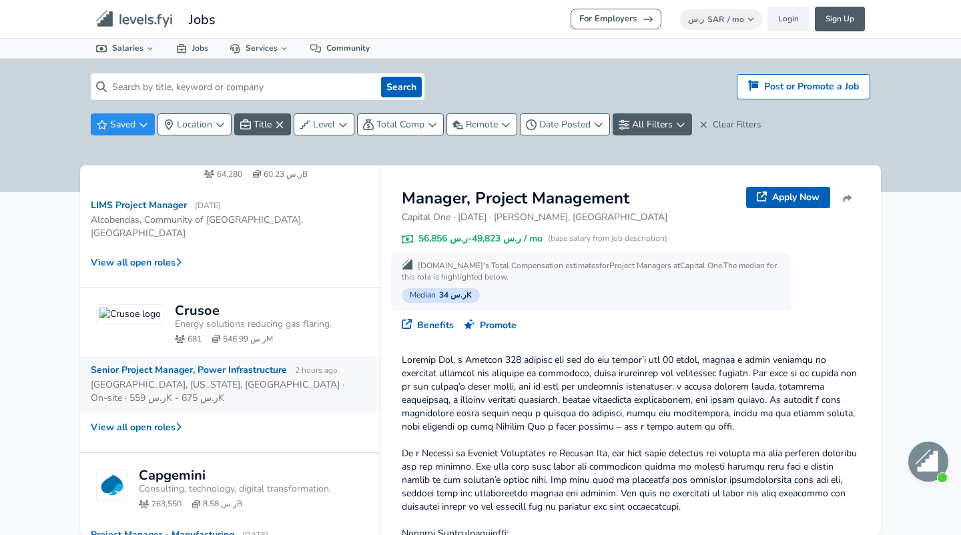
click at [321, 378] on div "[GEOGRAPHIC_DATA], [US_STATE], [GEOGRAPHIC_DATA] · On-site · ر.س 559K - ر.س 675K" at bounding box center [225, 391] width 268 height 27
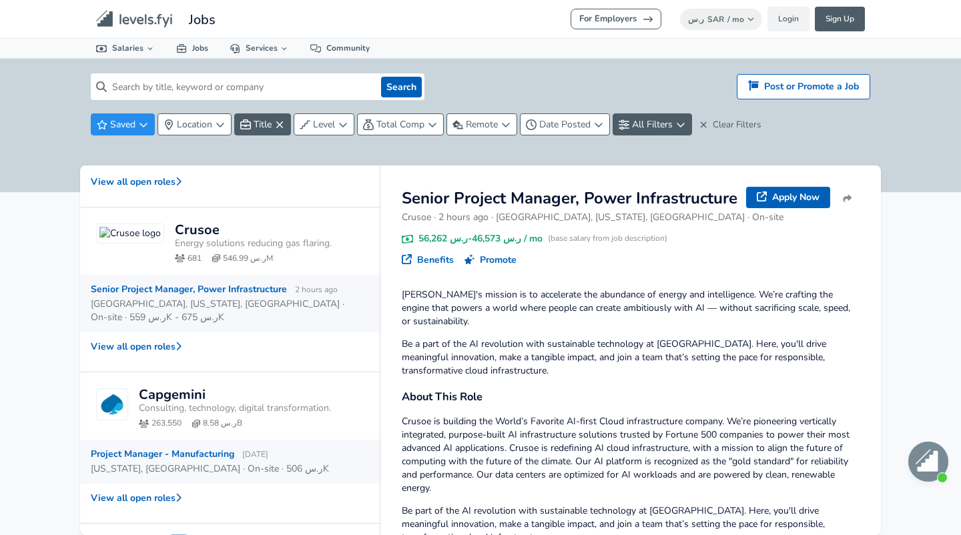
scroll to position [539, 0]
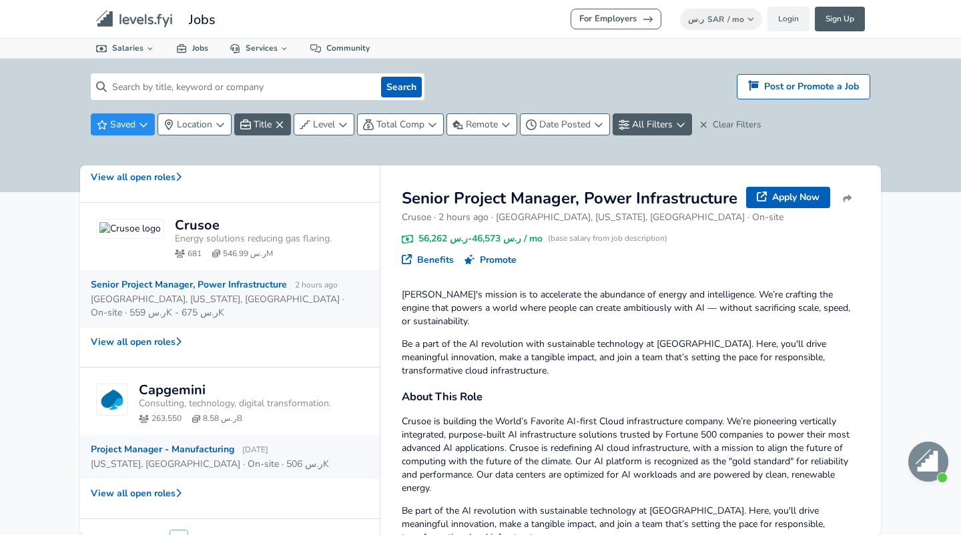
click at [300, 443] on div "Project Manager - Manufacturing [DATE]" at bounding box center [225, 449] width 268 height 13
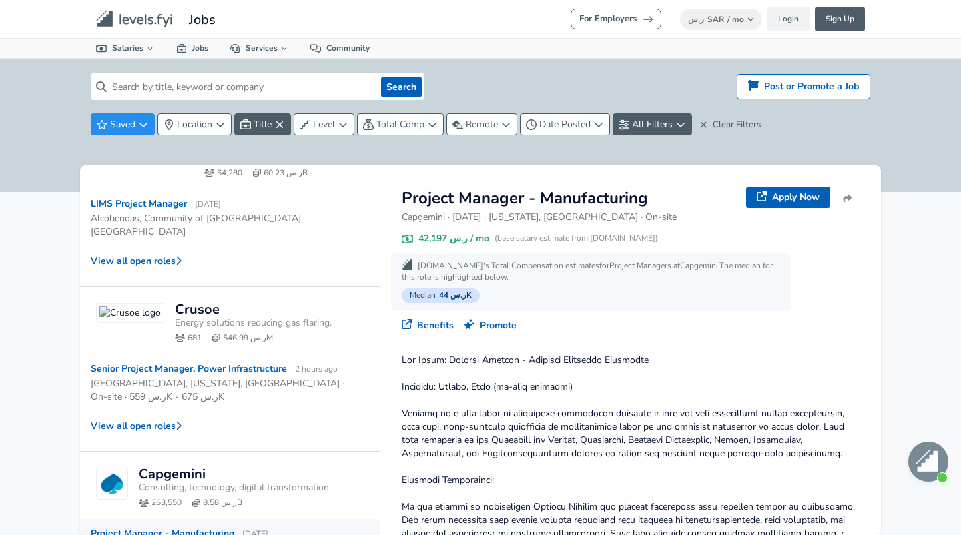
scroll to position [454, 0]
click at [315, 413] on button "View all open roles" at bounding box center [230, 427] width 300 height 29
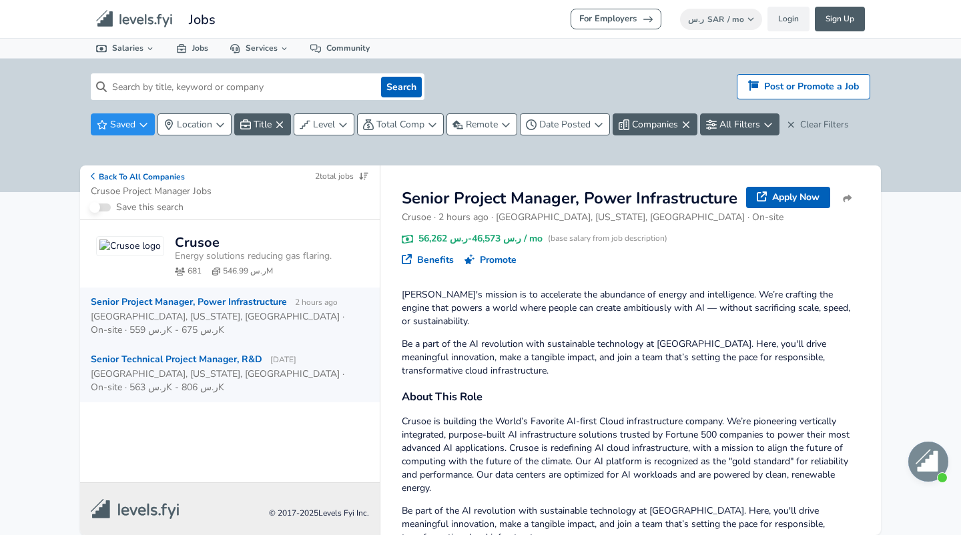
click at [263, 368] on div "[GEOGRAPHIC_DATA], [US_STATE], [GEOGRAPHIC_DATA] · On-site · ر.س 563K - ر.س 806K" at bounding box center [225, 381] width 268 height 27
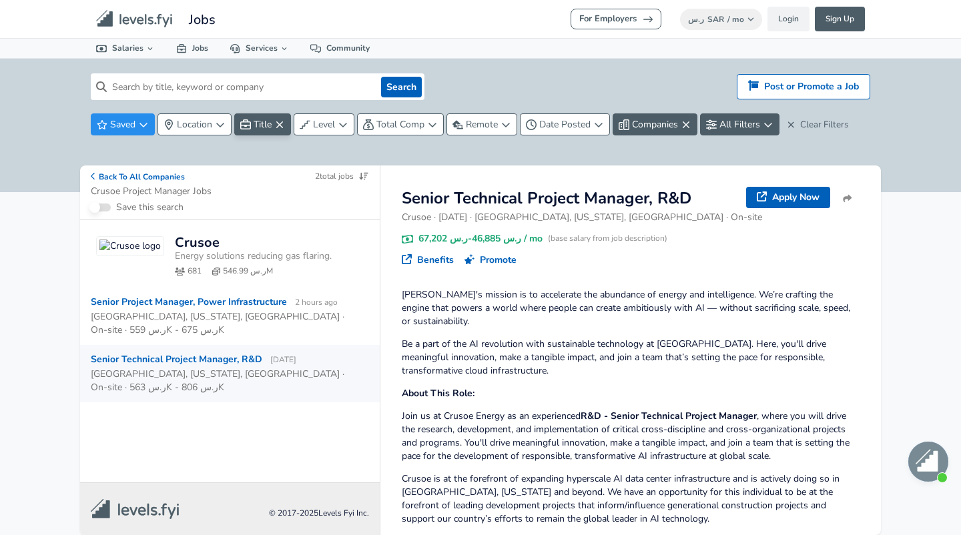
click at [280, 122] on icon "button" at bounding box center [279, 124] width 11 height 11
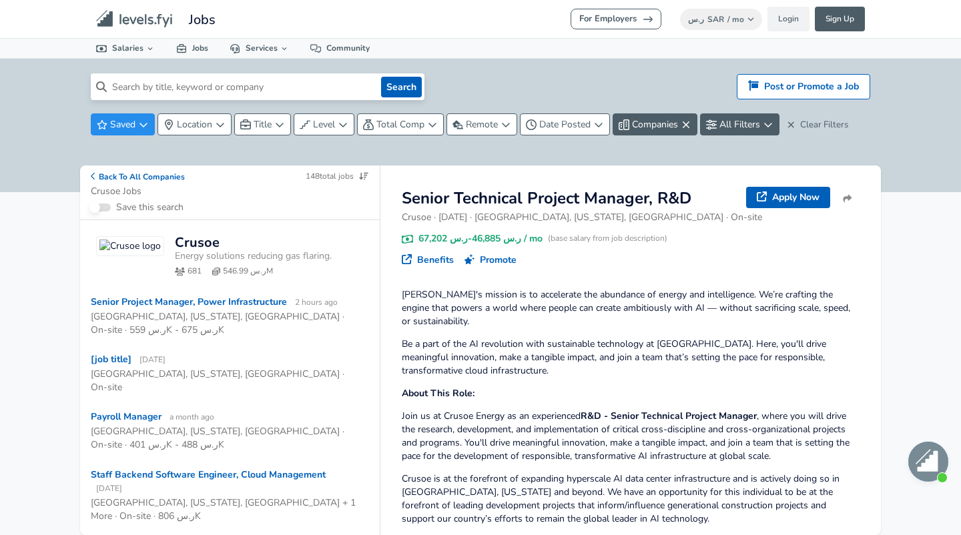
click at [227, 97] on input at bounding box center [241, 86] width 269 height 27
type input "d"
click at [387, 89] on button "Search" at bounding box center [401, 87] width 41 height 21
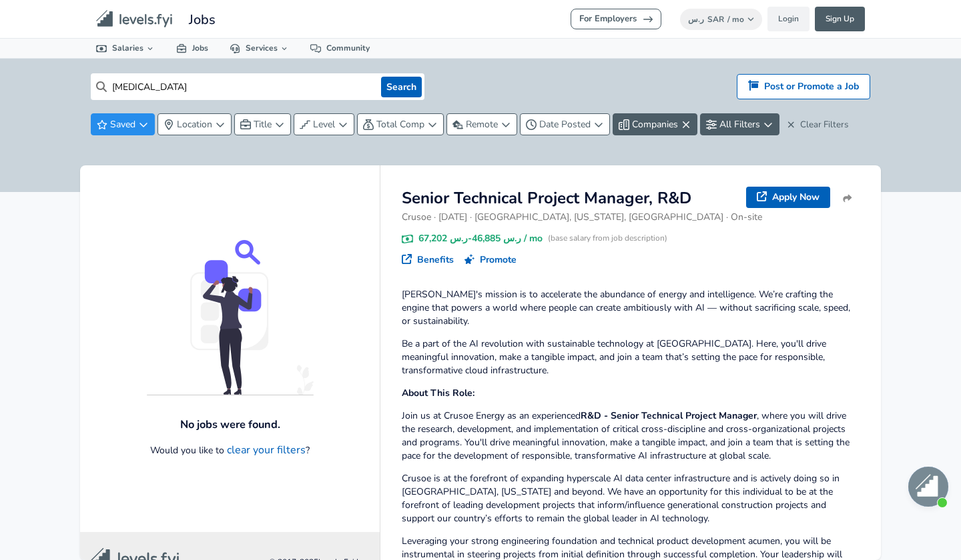
click at [280, 95] on input "[MEDICAL_DATA]" at bounding box center [241, 86] width 269 height 27
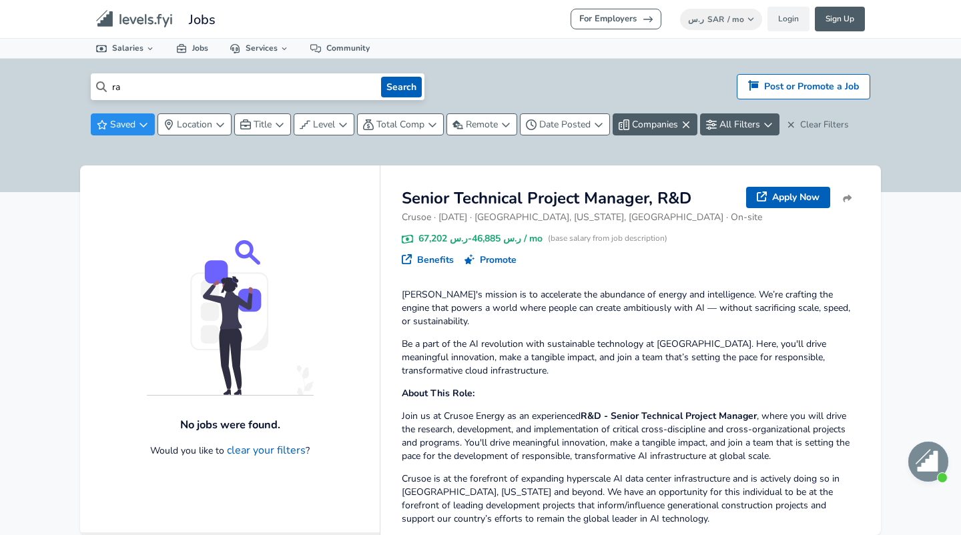
type input "r"
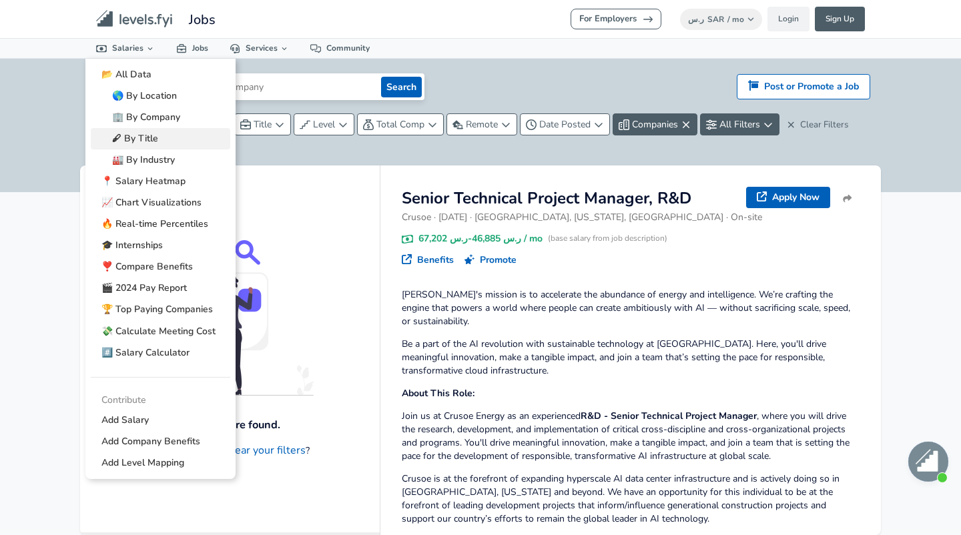
click at [157, 133] on link "🖋 By Title" at bounding box center [160, 138] width 139 height 21
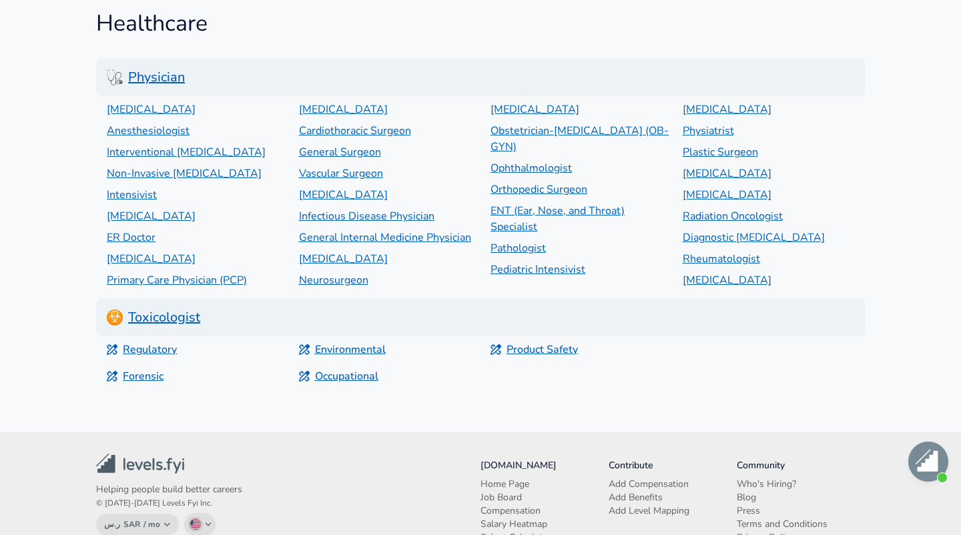
scroll to position [5545, 0]
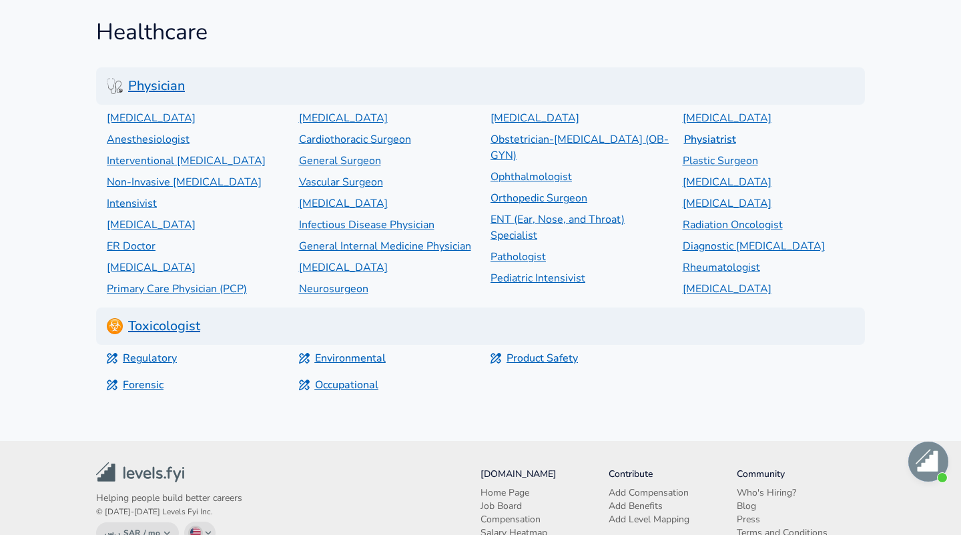
click at [723, 131] on p "Physiatrist" at bounding box center [775, 139] width 183 height 16
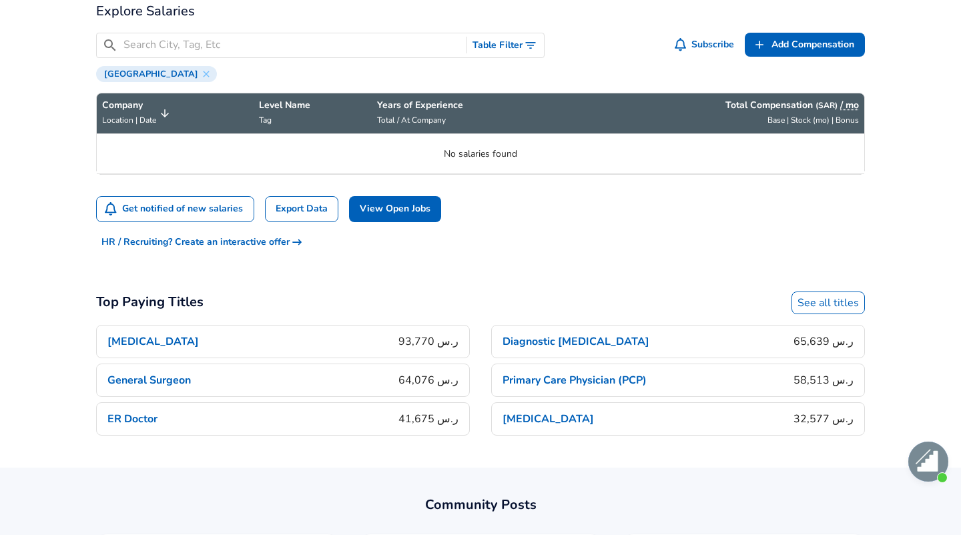
scroll to position [428, 0]
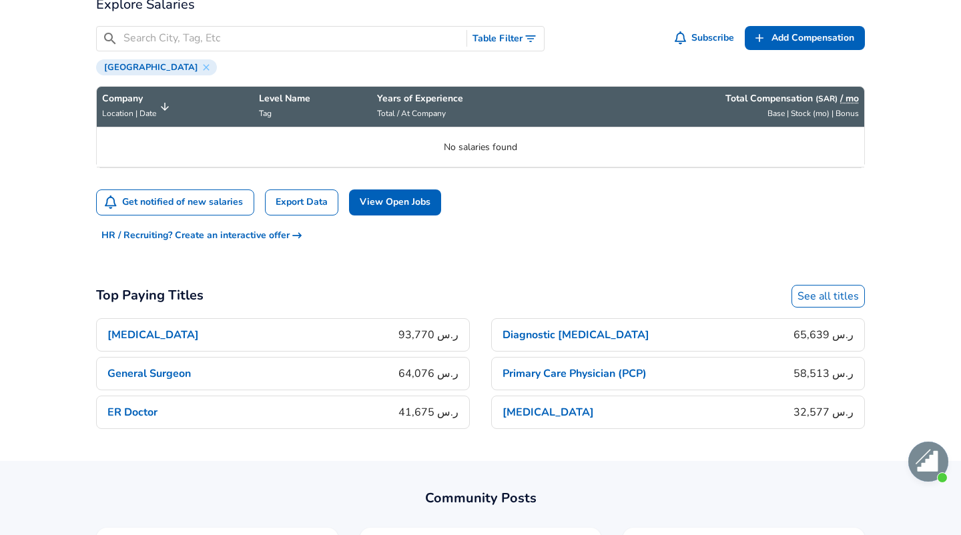
click at [538, 406] on p "[MEDICAL_DATA]" at bounding box center [547, 412] width 91 height 16
